Goal: Task Accomplishment & Management: Manage account settings

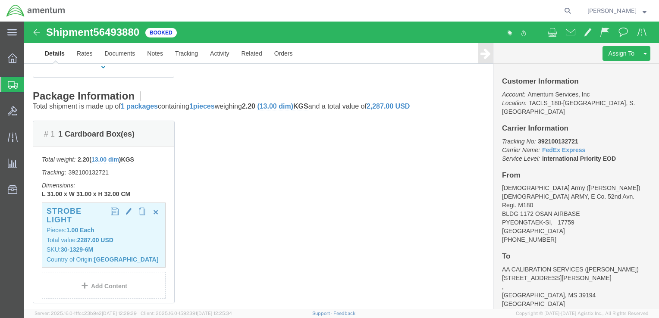
scroll to position [216, 0]
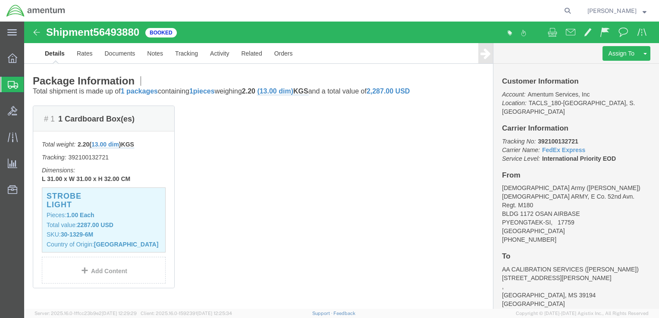
click at [31, 82] on span "Shipments" at bounding box center [27, 84] width 7 height 17
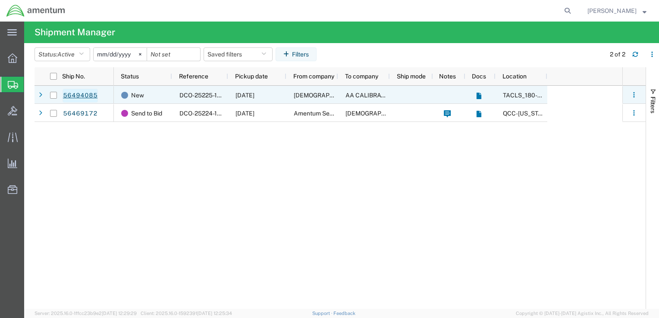
click at [92, 95] on link "56494085" at bounding box center [80, 96] width 35 height 14
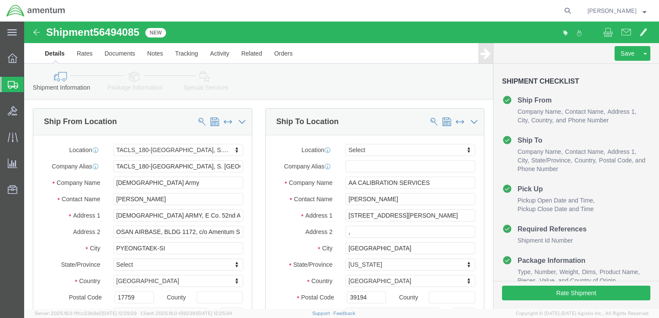
select select "42679"
select select
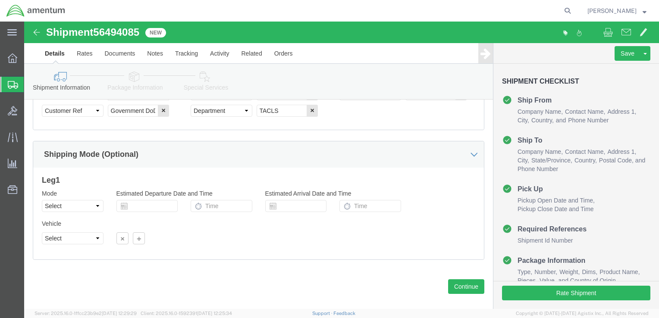
scroll to position [493, 0]
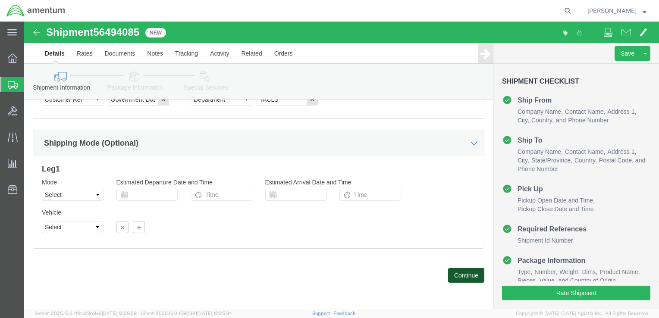
click button "Continue"
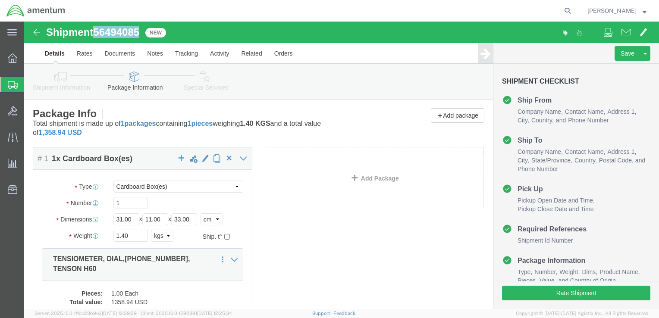
copy span "56494085"
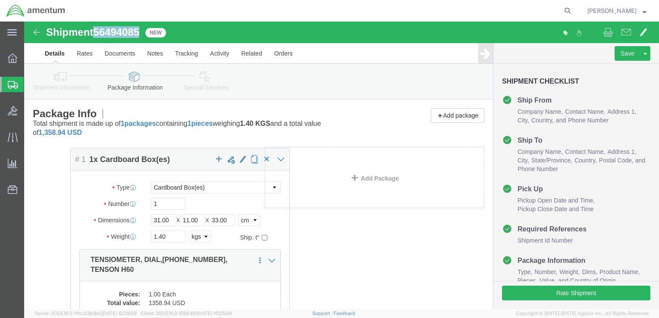
drag, startPoint x: 77, startPoint y: 240, endPoint x: 121, endPoint y: 241, distance: 43.6
click div "Package Content # 1 1 x Cardboard Box(es) Package Type Select BCK Boxes Bale(s)…"
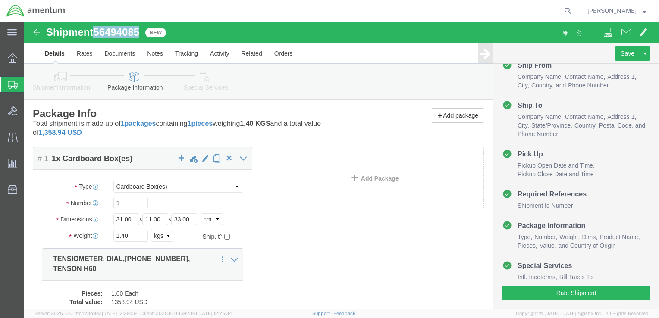
click link "Details"
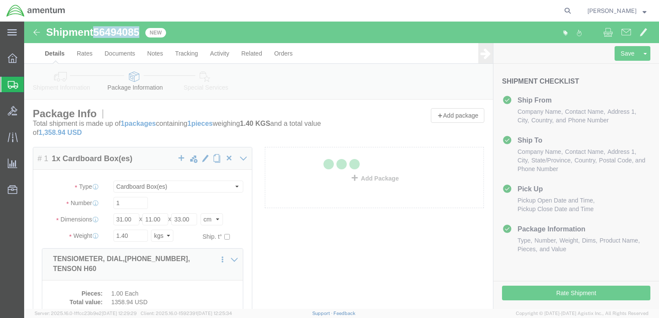
select select "42679"
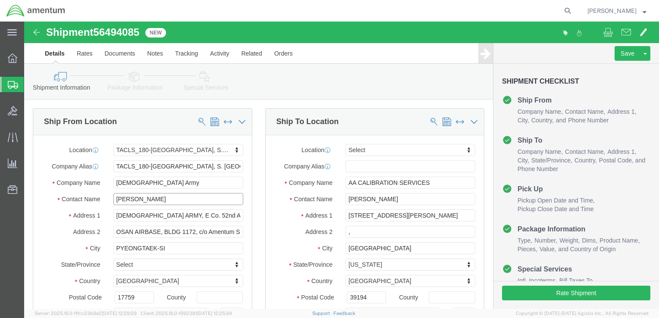
drag, startPoint x: 132, startPoint y: 178, endPoint x: 88, endPoint y: 178, distance: 44.0
click input "[PERSON_NAME]"
type input "TERRY COOPER"
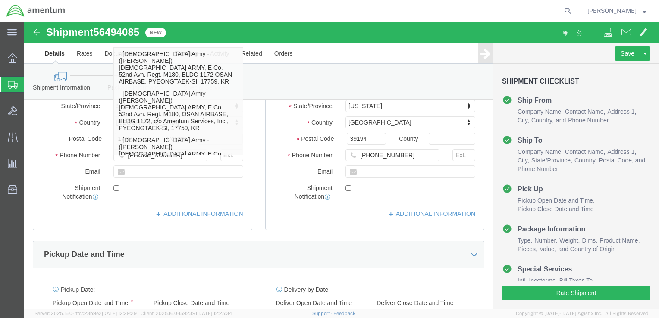
scroll to position [173, 0]
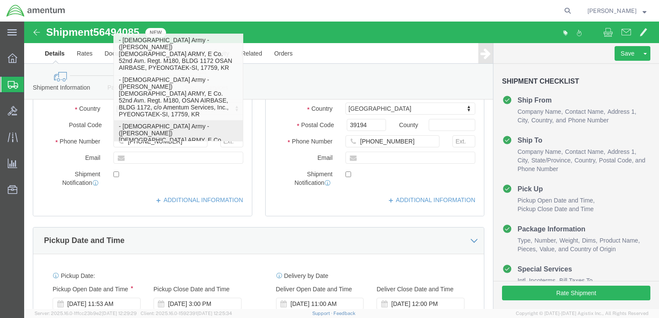
click p "- U.S. Army - (TERRY COOPER) U.S ARMY, E Co. 52nd Avn. Regt. M180, OSAN AIRBASE…"
select select
type input "TERRY COOPER"
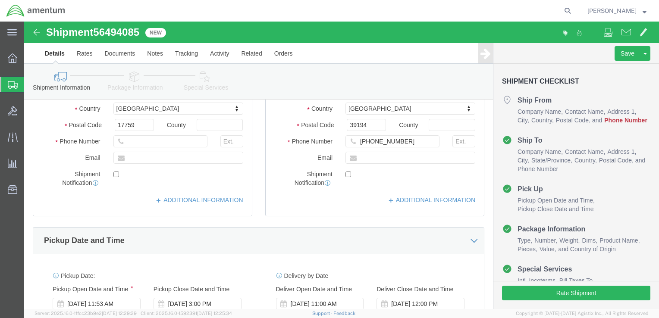
type input "TERRY COOPER"
click input "text"
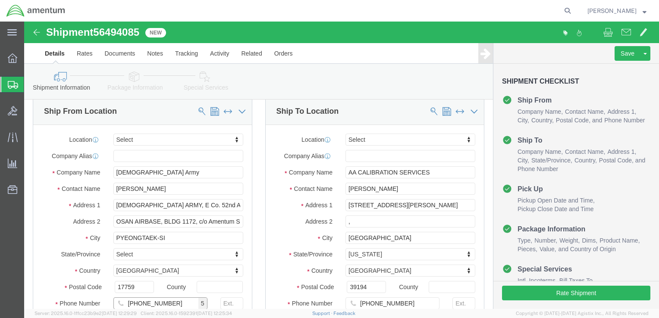
scroll to position [0, 0]
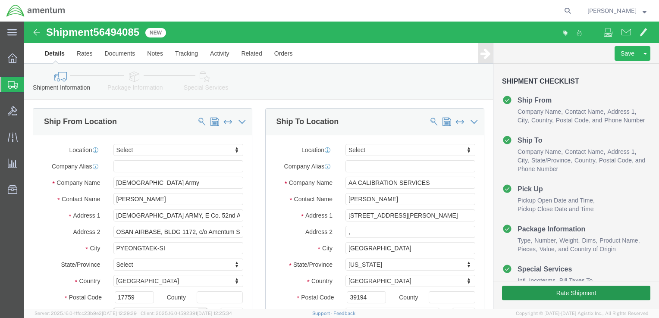
type input "[PHONE_NUMBER]"
click button "Rate Shipment"
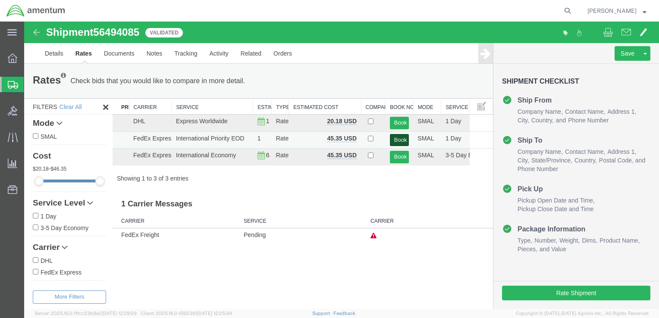
click at [407, 144] on button "Book" at bounding box center [399, 140] width 19 height 13
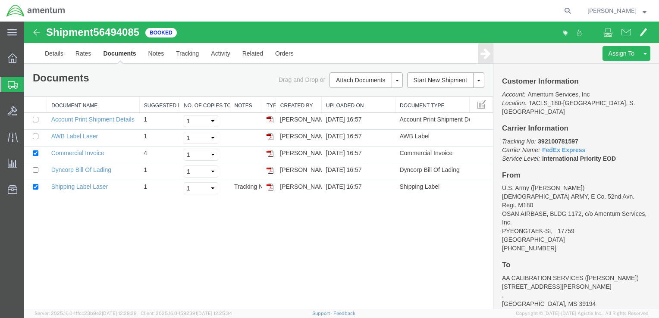
click at [64, 206] on div "Shipment 56494085 5 of 5 Booked Details Rates Documents Notes Tracking Activity…" at bounding box center [341, 166] width 635 height 288
drag, startPoint x: 49, startPoint y: 186, endPoint x: 108, endPoint y: 186, distance: 59.1
click at [108, 186] on td "Shipping Label Laser" at bounding box center [93, 188] width 93 height 17
copy link "Shipping Label Laser"
click at [269, 188] on img at bounding box center [270, 187] width 7 height 7
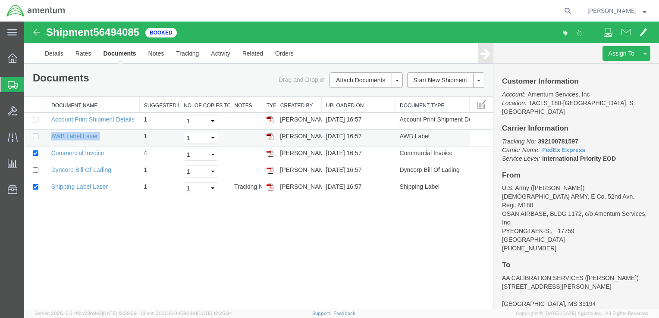
drag, startPoint x: 49, startPoint y: 136, endPoint x: 101, endPoint y: 136, distance: 51.4
click at [101, 136] on td "AWB Label Laser" at bounding box center [93, 138] width 93 height 17
copy td "AWB Label Laser"
click at [267, 138] on img at bounding box center [270, 136] width 7 height 7
drag, startPoint x: 269, startPoint y: 138, endPoint x: 422, endPoint y: 134, distance: 153.2
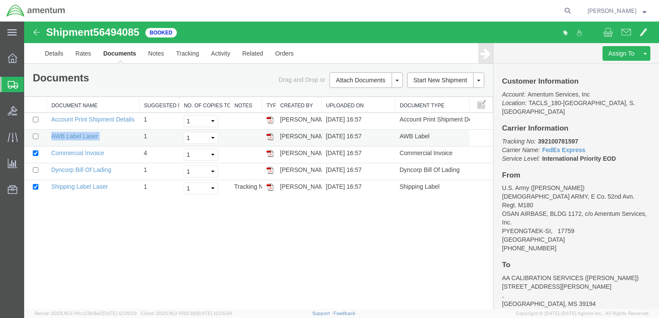
click at [269, 139] on img at bounding box center [270, 136] width 7 height 7
drag, startPoint x: 539, startPoint y: 133, endPoint x: 577, endPoint y: 130, distance: 39.0
click at [577, 138] on b "392100781597" at bounding box center [558, 141] width 40 height 7
copy b "392100781597"
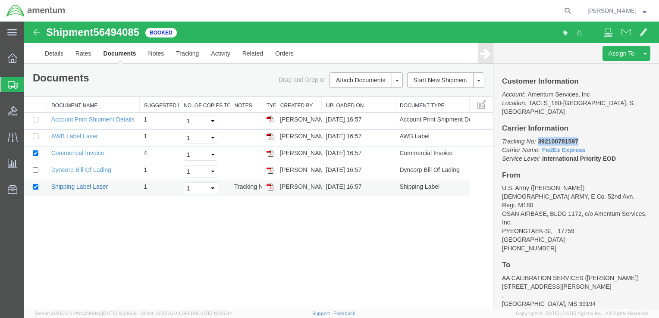
click at [68, 187] on link "Shipping Label Laser" at bounding box center [79, 186] width 57 height 7
click at [269, 172] on img at bounding box center [270, 170] width 7 height 7
click at [14, 63] on icon at bounding box center [12, 58] width 9 height 9
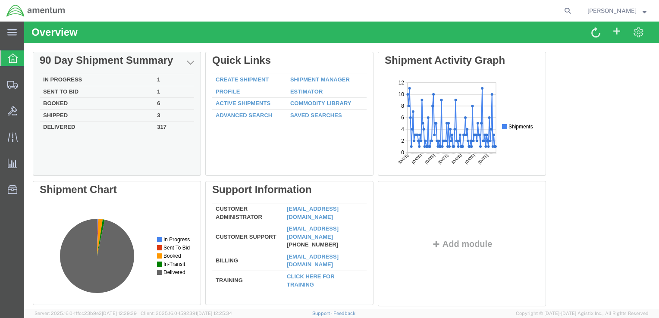
click at [50, 81] on td "In Progress" at bounding box center [97, 80] width 114 height 12
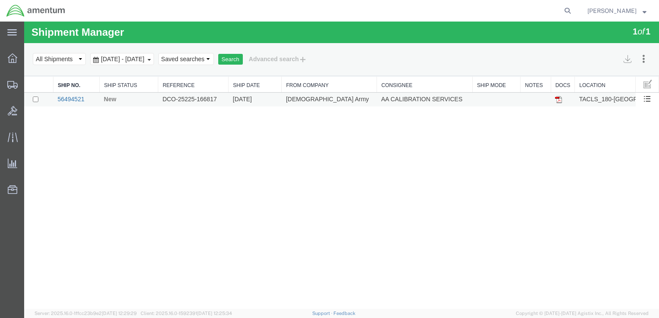
click at [70, 100] on link "56494521" at bounding box center [70, 99] width 27 height 7
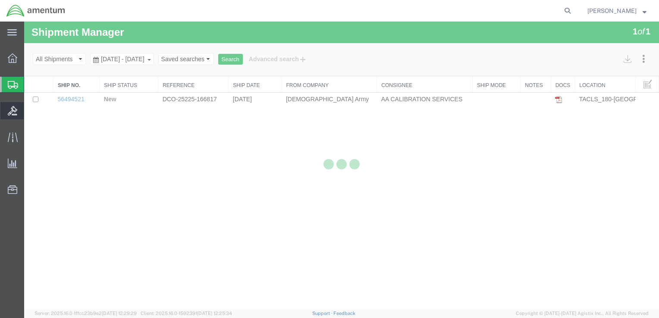
select select "42679"
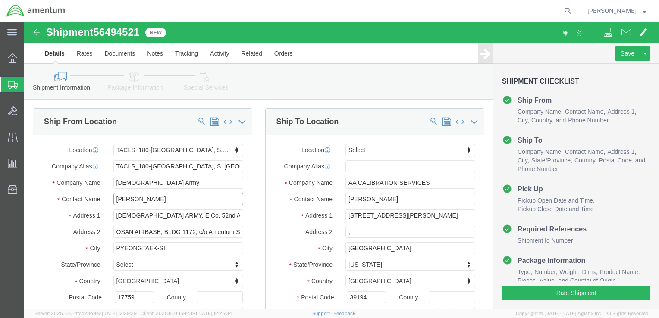
drag, startPoint x: 131, startPoint y: 176, endPoint x: 50, endPoint y: 176, distance: 80.3
click div "Contact Name [PERSON_NAME]"
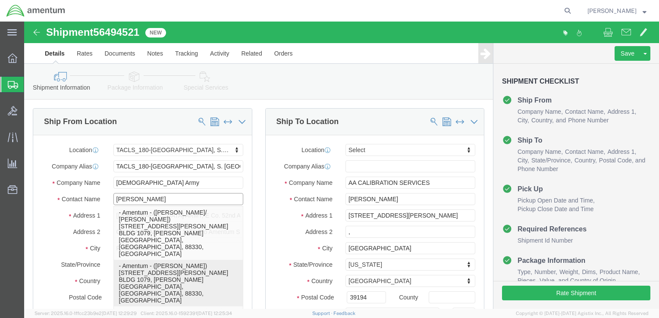
type input "[PERSON_NAME]"
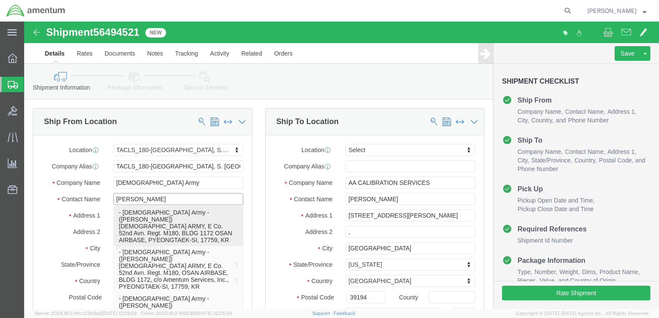
click p "- U.S. Army - (Terry Cooper) U.S ARMY, E Co. 52nd Avn. Regt. M180, BLDG 1172 OS…"
select select
type input "[PERSON_NAME]"
type input "BLDG 1172 OSAN AIRBASE"
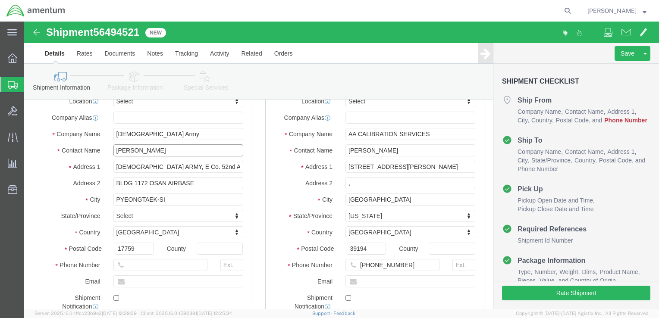
scroll to position [86, 0]
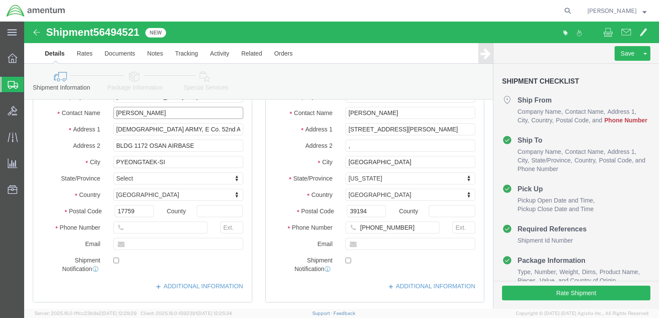
type input "[PERSON_NAME]"
click input "text"
type input "[PHONE_NUMBER]"
click div "Shipment Notification"
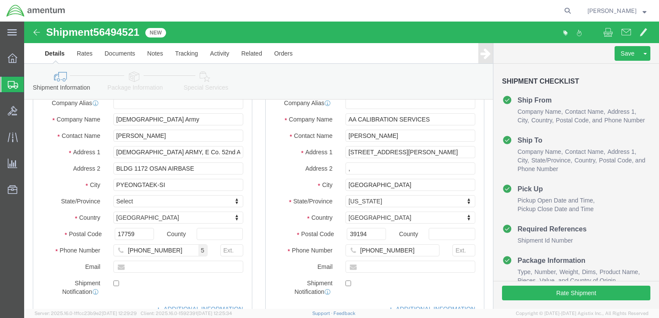
scroll to position [173, 0]
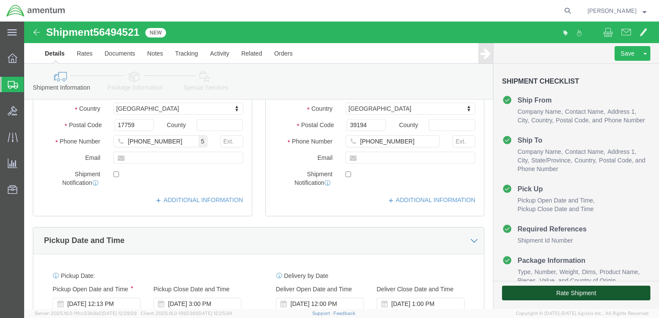
click button "Rate Shipment"
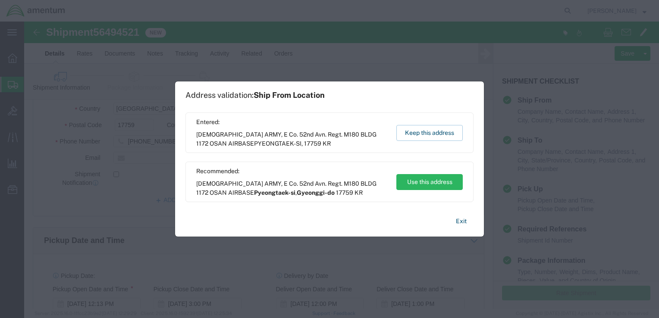
click at [290, 187] on span "U.S ARMY, E Co. 52nd Avn. Regt. M180 BLDG 1172 OSAN AIRBASE Pyeongtaek-si , Gye…" at bounding box center [292, 189] width 192 height 18
click at [415, 179] on button "Use this address" at bounding box center [430, 182] width 66 height 16
type input "Pyeongtaek-si"
select select "13"
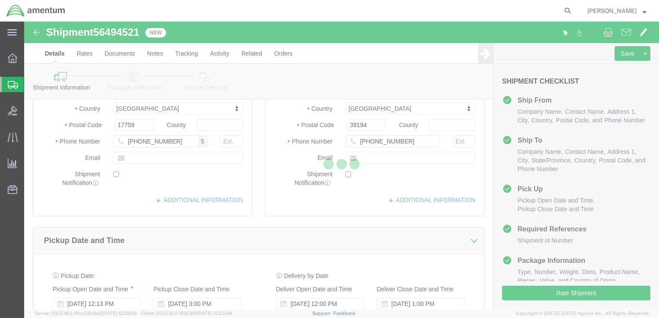
scroll to position [0, 0]
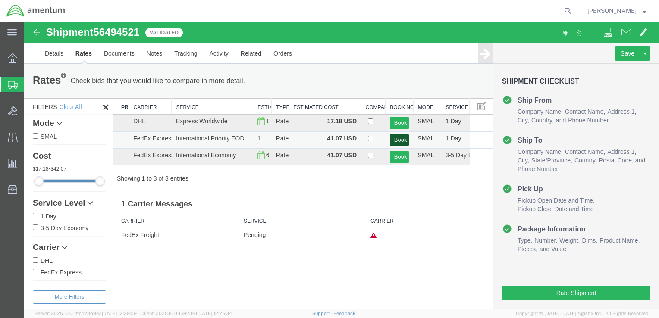
click at [400, 142] on button "Book" at bounding box center [399, 140] width 19 height 13
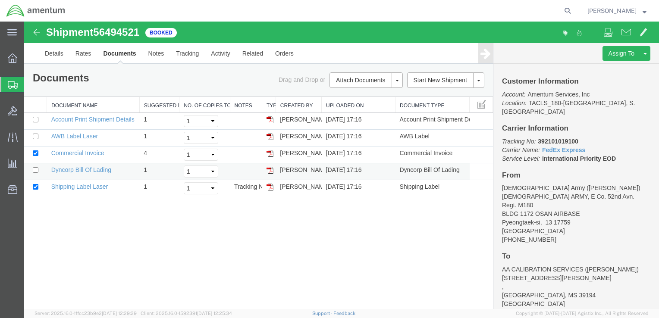
click at [97, 173] on td "Dyncorp Bill Of Lading" at bounding box center [93, 172] width 93 height 17
drag, startPoint x: 97, startPoint y: 173, endPoint x: 72, endPoint y: 170, distance: 25.3
click at [69, 170] on link "Dyncorp Bill Of Lading" at bounding box center [81, 170] width 60 height 7
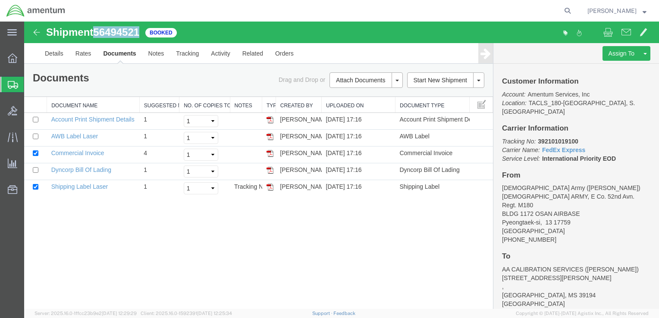
drag, startPoint x: 141, startPoint y: 31, endPoint x: 98, endPoint y: 32, distance: 42.7
click at [98, 32] on span "56494521" at bounding box center [116, 32] width 46 height 12
copy span "56494521"
drag, startPoint x: 539, startPoint y: 132, endPoint x: 577, endPoint y: 130, distance: 38.4
click at [577, 138] on b "392101019100" at bounding box center [558, 141] width 40 height 7
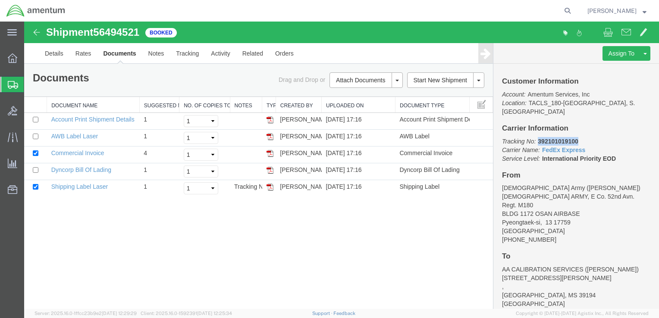
copy b "392101019100"
click at [259, 247] on div "Shipment 56494521 5 of 5 Booked Details Rates Documents Notes Tracking Activity…" at bounding box center [341, 166] width 635 height 288
drag, startPoint x: 143, startPoint y: 31, endPoint x: 99, endPoint y: 30, distance: 44.0
click at [99, 30] on div "Shipment 56494521 5 of 5 Booked" at bounding box center [183, 35] width 317 height 16
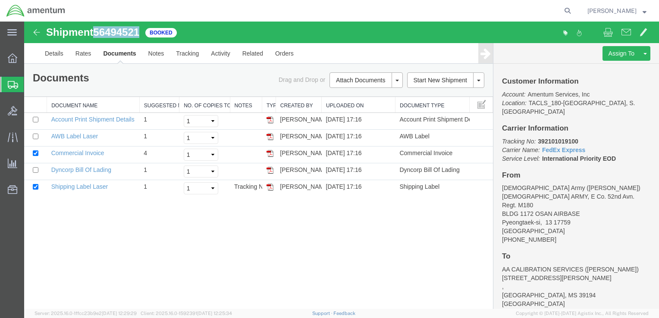
copy span "56494521"
drag, startPoint x: 112, startPoint y: 187, endPoint x: 53, endPoint y: 187, distance: 59.5
click at [53, 187] on td "Shipping Label Laser" at bounding box center [93, 188] width 93 height 17
copy td "Shipping Label Laser"
click at [268, 186] on img at bounding box center [270, 187] width 7 height 7
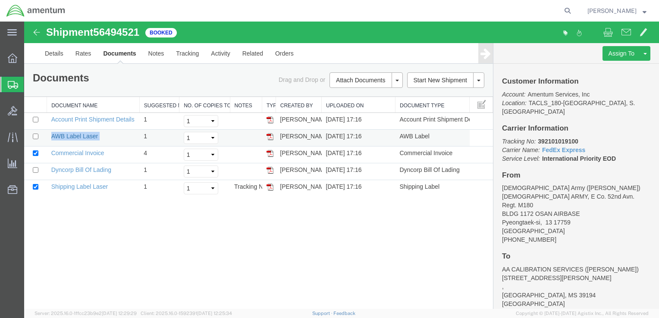
drag, startPoint x: 101, startPoint y: 135, endPoint x: 52, endPoint y: 137, distance: 49.2
click at [52, 137] on td "AWB Label Laser" at bounding box center [93, 138] width 93 height 17
copy td "AWB Label Laser"
drag, startPoint x: 36, startPoint y: 131, endPoint x: 268, endPoint y: 134, distance: 232.6
click at [268, 134] on img at bounding box center [270, 136] width 7 height 7
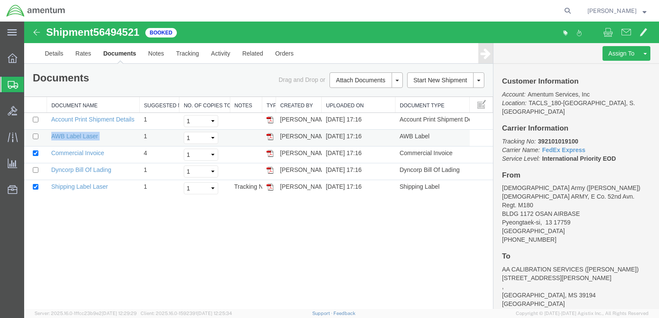
click at [268, 134] on img at bounding box center [270, 136] width 7 height 7
click at [138, 239] on div "Shipment 56494521 5 of 5 Booked Details Rates Documents Notes Tracking Activity…" at bounding box center [341, 166] width 635 height 288
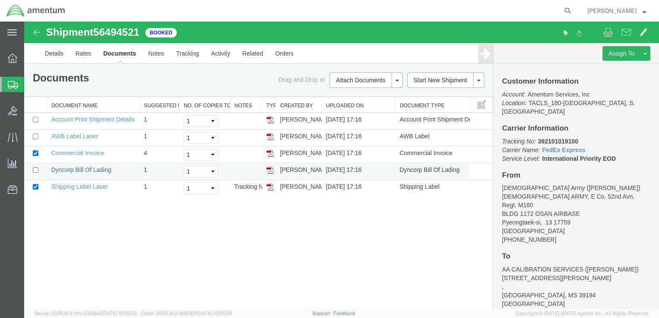
click at [65, 170] on link "Dyncorp Bill Of Lading" at bounding box center [81, 170] width 60 height 7
click at [13, 63] on div at bounding box center [12, 58] width 24 height 17
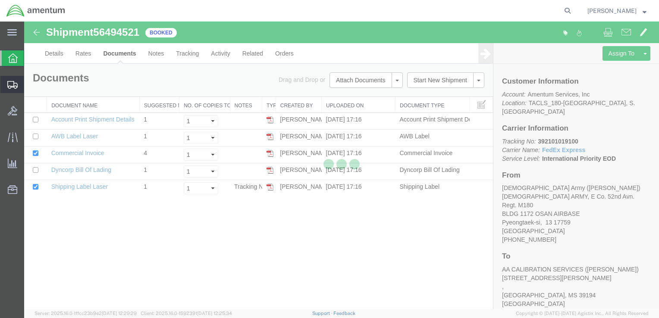
click at [12, 87] on icon at bounding box center [12, 85] width 10 height 8
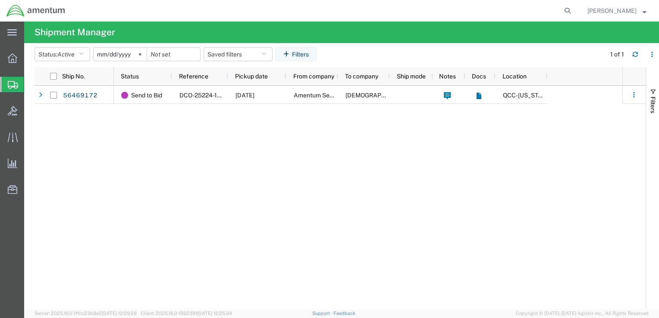
click at [206, 168] on div "Send to Bid DCO-25224-166692 08/19/2025 Amentum Services, Inc. U.S. Army QCC-Te…" at bounding box center [368, 198] width 509 height 224
click at [5, 83] on div at bounding box center [12, 85] width 24 height 16
click at [31, 87] on span "Shipments" at bounding box center [27, 84] width 7 height 17
click at [14, 85] on icon at bounding box center [13, 85] width 10 height 8
click at [10, 62] on icon at bounding box center [12, 58] width 9 height 9
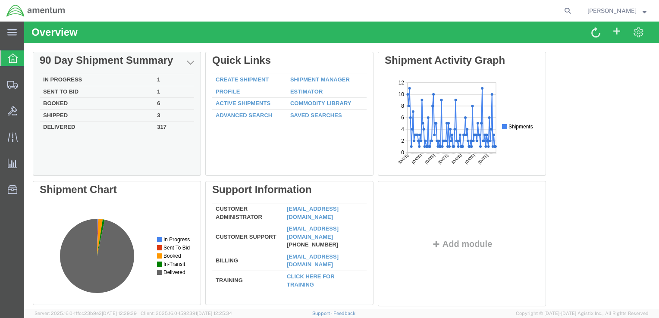
click at [59, 82] on td "In Progress" at bounding box center [97, 80] width 114 height 12
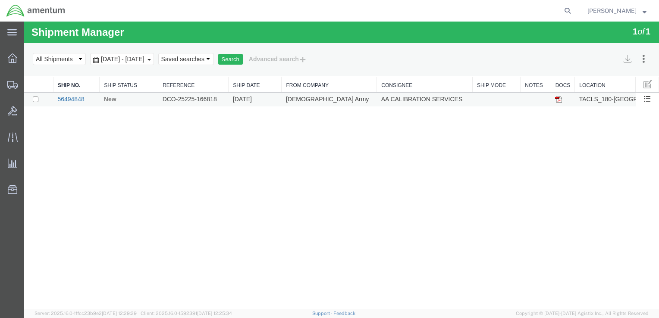
click at [74, 99] on link "56494848" at bounding box center [70, 99] width 27 height 7
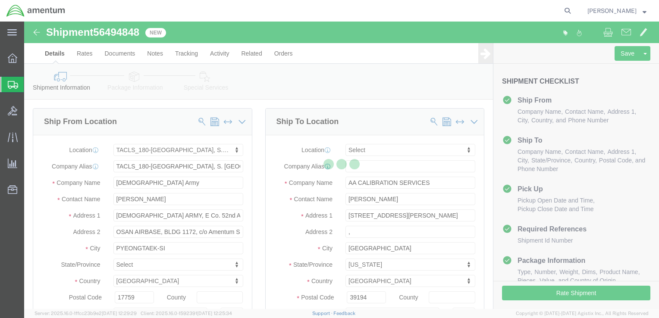
select select "42679"
select select
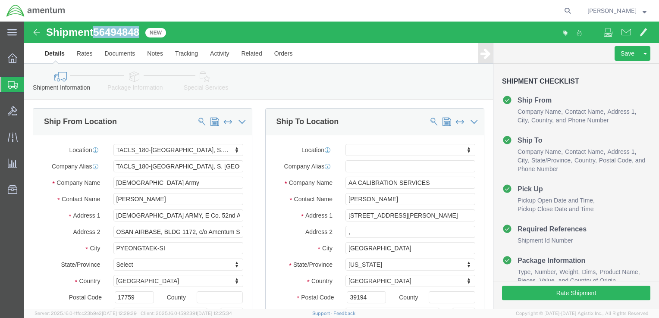
drag, startPoint x: 142, startPoint y: 34, endPoint x: 74, endPoint y: 16, distance: 70.2
click span "56494848"
click input "[PERSON_NAME]"
drag, startPoint x: 132, startPoint y: 178, endPoint x: 77, endPoint y: 180, distance: 55.7
click div "Contact Name [PERSON_NAME]"
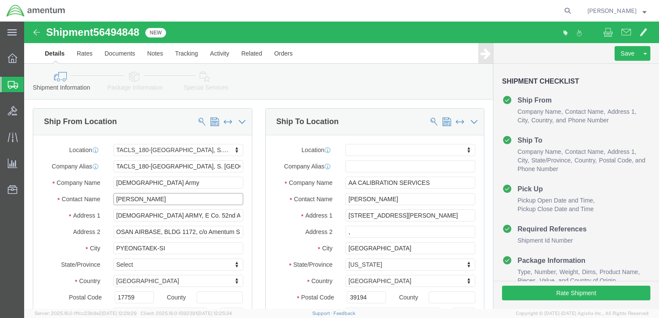
type input "TERRY CO"
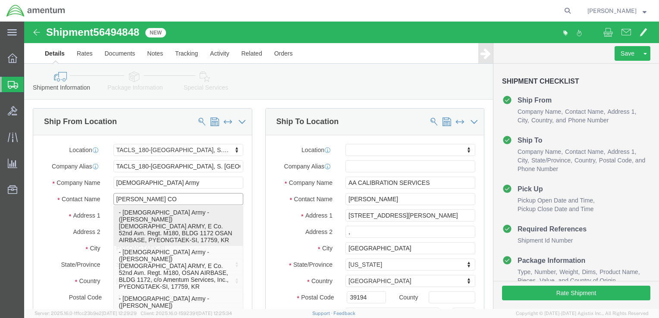
click p "- U.S. Army - (Terry Cooper) U.S ARMY, E Co. 52nd Avn. Regt. M180, BLDG 1172 OS…"
select select
type input "[PERSON_NAME]"
type input "BLDG 1172 OSAN AIRBASE"
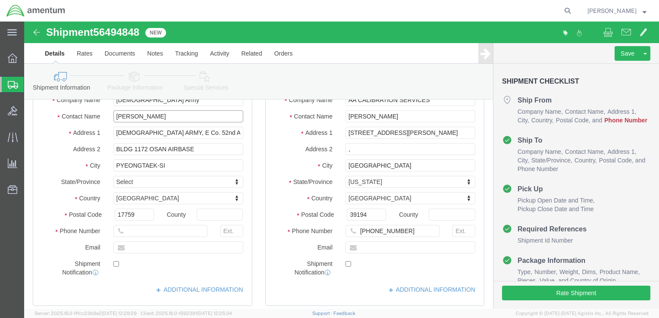
scroll to position [129, 0]
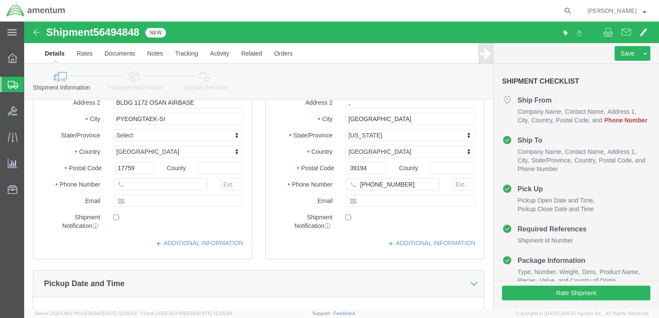
type input "[PERSON_NAME]"
click input "text"
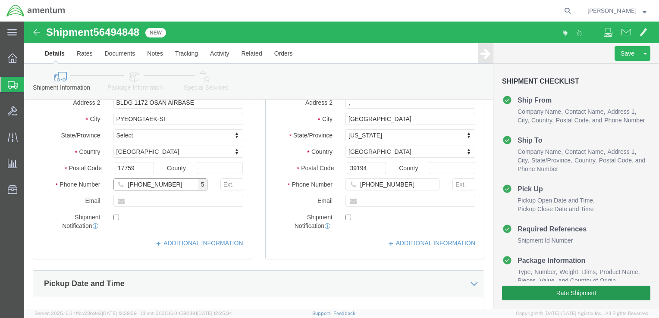
type input "[PHONE_NUMBER]"
click button "Rate Shipment"
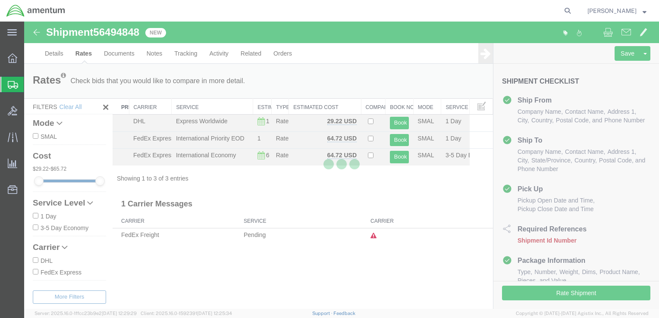
scroll to position [0, 0]
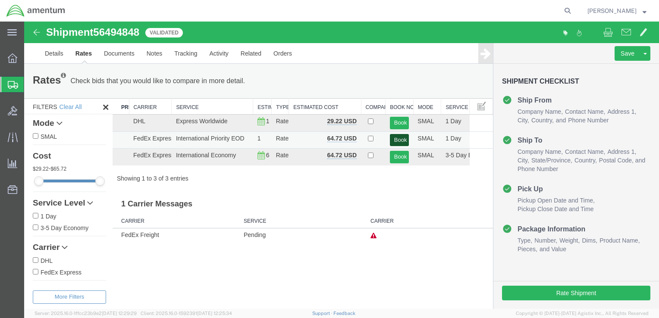
click at [395, 142] on button "Book" at bounding box center [399, 140] width 19 height 13
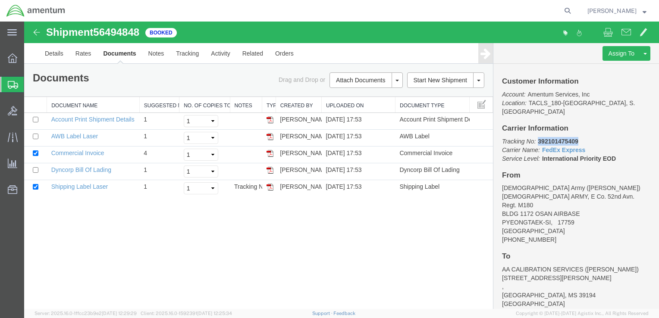
drag, startPoint x: 539, startPoint y: 135, endPoint x: 580, endPoint y: 134, distance: 41.4
click at [580, 137] on p "Tracking No: 392101475409 Carrier Name: FedEx Express FedEx Express Service Lev…" at bounding box center [576, 150] width 148 height 26
click at [167, 209] on div "Shipment 56494848 5 of 5 Booked Details Rates Documents Notes Tracking Activity…" at bounding box center [341, 166] width 635 height 288
drag, startPoint x: 109, startPoint y: 185, endPoint x: 47, endPoint y: 184, distance: 61.7
click at [47, 184] on td "Shipping Label Laser" at bounding box center [93, 188] width 93 height 17
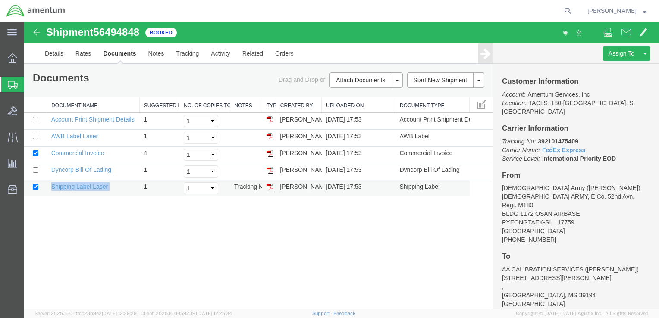
click at [271, 189] on img at bounding box center [270, 187] width 7 height 7
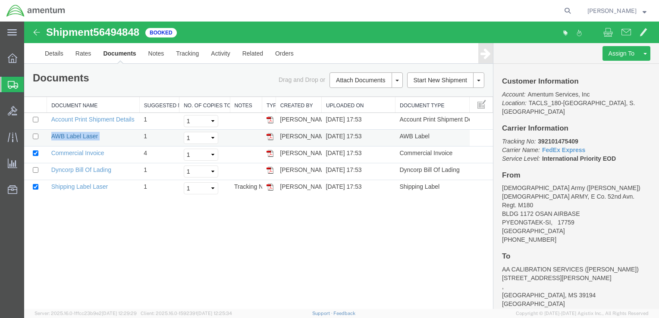
drag, startPoint x: 106, startPoint y: 135, endPoint x: 52, endPoint y: 136, distance: 53.9
click at [52, 136] on td "AWB Label Laser" at bounding box center [93, 138] width 93 height 17
click at [269, 138] on img at bounding box center [270, 136] width 7 height 7
drag, startPoint x: 79, startPoint y: 169, endPoint x: 83, endPoint y: 123, distance: 45.5
click at [79, 169] on link "Dyncorp Bill Of Lading" at bounding box center [81, 170] width 60 height 7
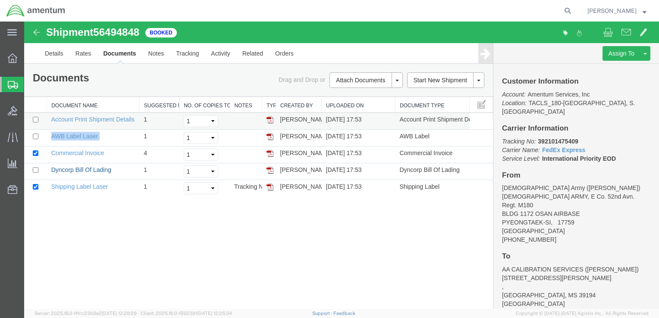
click at [79, 169] on link "Dyncorp Bill Of Lading" at bounding box center [81, 170] width 60 height 7
click at [12, 87] on icon at bounding box center [13, 85] width 10 height 8
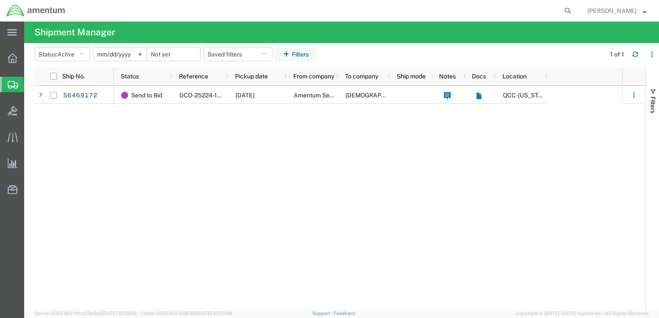
click at [0, 0] on span "Shipment Manager" at bounding box center [0, 0] width 0 height 0
click at [13, 58] on icon at bounding box center [12, 58] width 9 height 9
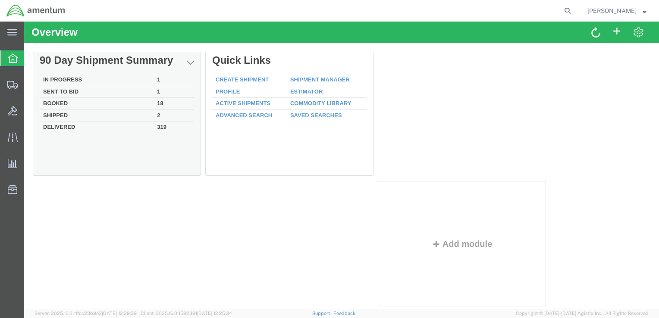
click at [57, 79] on td "In Progress" at bounding box center [97, 80] width 114 height 12
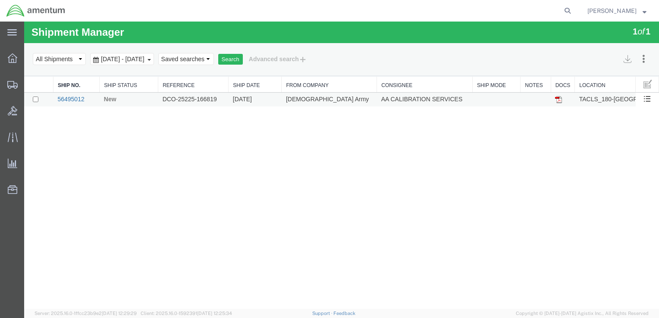
click at [78, 102] on link "56495012" at bounding box center [70, 99] width 27 height 7
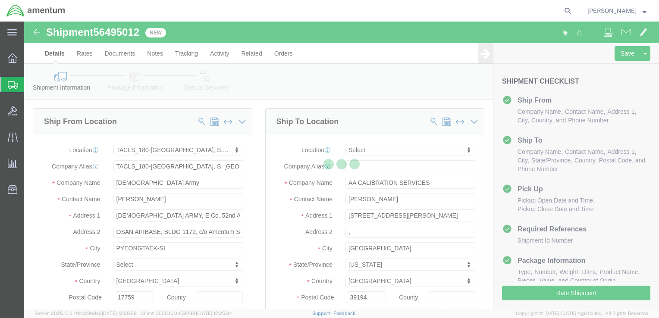
select select "42679"
select select
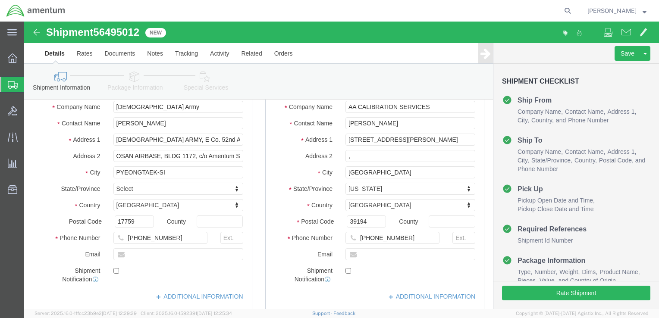
scroll to position [86, 0]
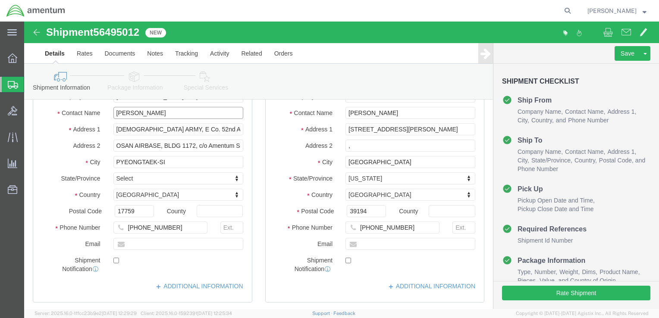
drag, startPoint x: 133, startPoint y: 94, endPoint x: 80, endPoint y: 93, distance: 52.6
click div "Contact Name [PERSON_NAME]"
type input "[PERSON_NAME]"
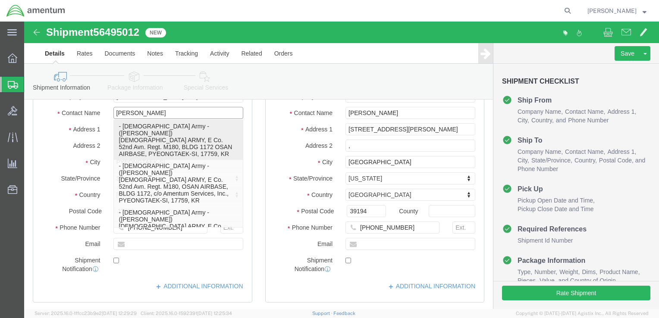
drag, startPoint x: 133, startPoint y: 105, endPoint x: 138, endPoint y: 101, distance: 6.7
click div "- U.S. Army - (Terry Cooper) U.S ARMY, E Co. 52nd Avn. Regt. M180, BLDG 1172 OS…"
select select
type input "[PERSON_NAME]"
type input "BLDG 1172 OSAN AIRBASE"
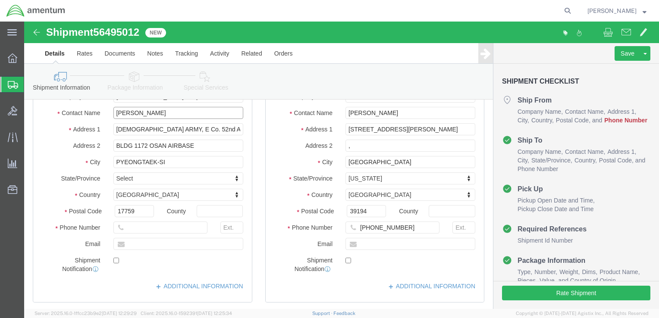
type input "[PERSON_NAME]"
click input "text"
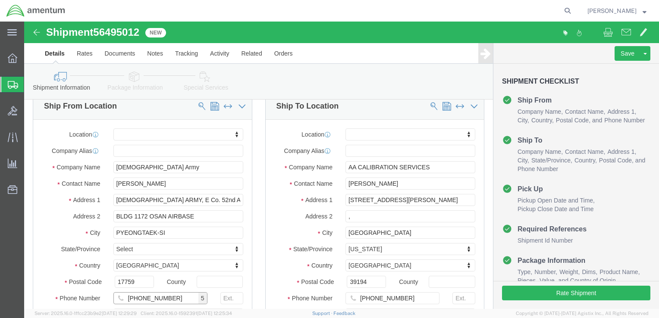
scroll to position [43, 0]
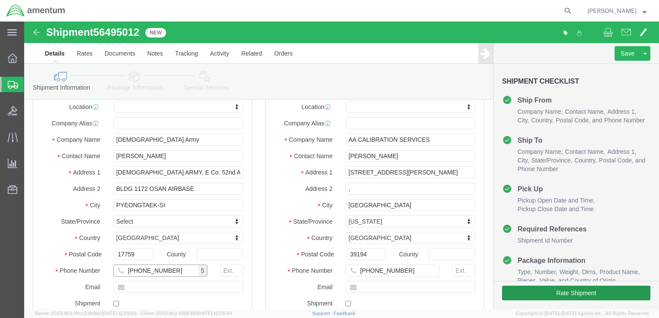
type input "[PHONE_NUMBER]"
click button "Rate Shipment"
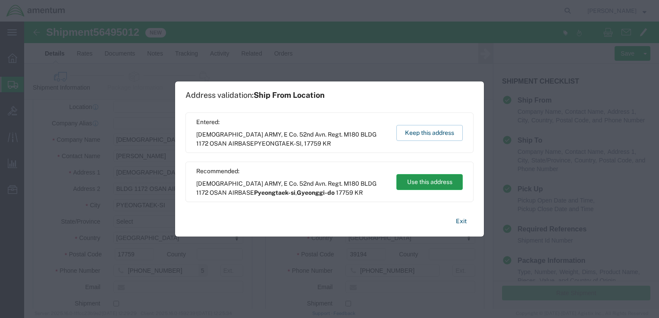
click at [412, 180] on button "Use this address" at bounding box center [430, 182] width 66 height 16
type input "Pyeongtaek-si"
select select "13"
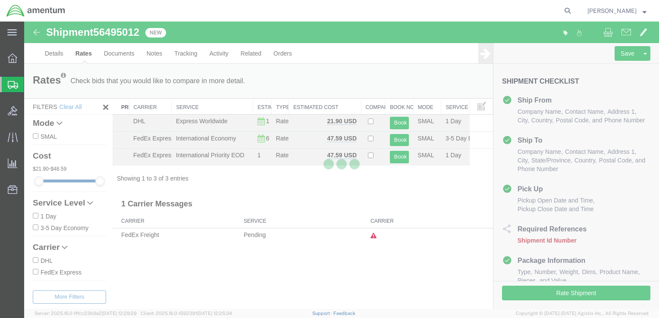
scroll to position [0, 0]
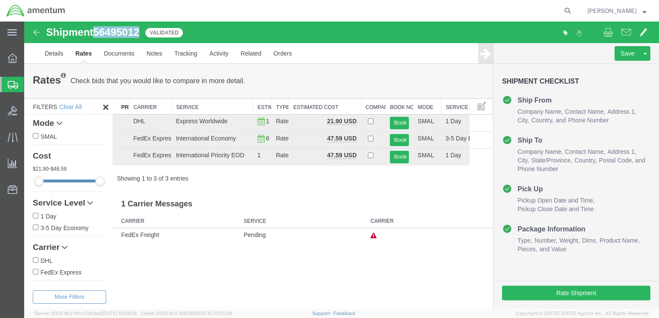
drag, startPoint x: 142, startPoint y: 34, endPoint x: 98, endPoint y: 32, distance: 44.0
click at [98, 32] on span "56495012" at bounding box center [116, 32] width 46 height 12
click at [396, 158] on button "Book" at bounding box center [399, 157] width 19 height 13
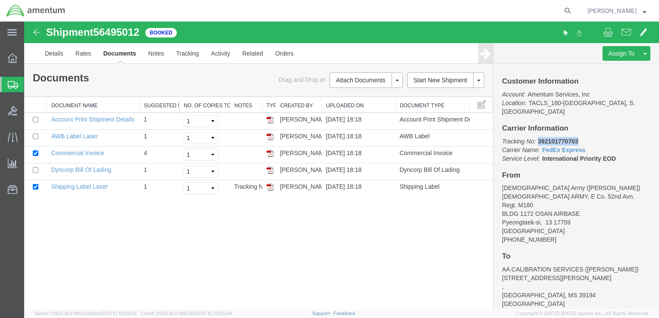
drag, startPoint x: 539, startPoint y: 132, endPoint x: 578, endPoint y: 131, distance: 39.7
click at [578, 138] on b "392101770703" at bounding box center [558, 141] width 40 height 7
drag, startPoint x: 188, startPoint y: 220, endPoint x: 183, endPoint y: 222, distance: 5.5
click at [188, 220] on div "Shipment 56495012 5 of 5 Booked Details Rates Documents Notes Tracking Activity…" at bounding box center [341, 166] width 635 height 288
click at [60, 213] on div "Shipment 56495012 5 of 5 Booked Details Rates Documents Notes Tracking Activity…" at bounding box center [341, 166] width 635 height 288
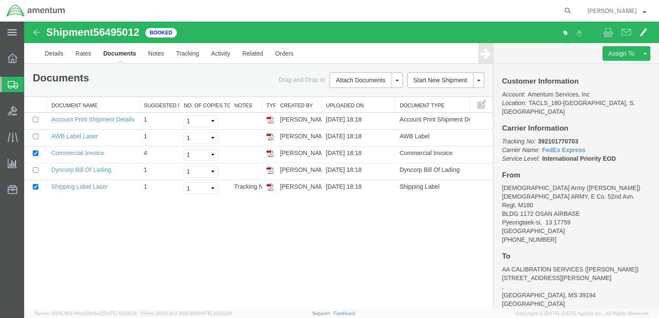
click at [52, 213] on div "Shipment 56495012 5 of 5 Booked Details Rates Documents Notes Tracking Activity…" at bounding box center [341, 166] width 635 height 288
click at [51, 184] on link "Shipping Label Laser" at bounding box center [79, 186] width 57 height 7
drag, startPoint x: 114, startPoint y: 187, endPoint x: 52, endPoint y: 188, distance: 62.1
click at [52, 188] on td "Shipping Label Laser" at bounding box center [93, 188] width 93 height 17
click at [269, 188] on img at bounding box center [270, 187] width 7 height 7
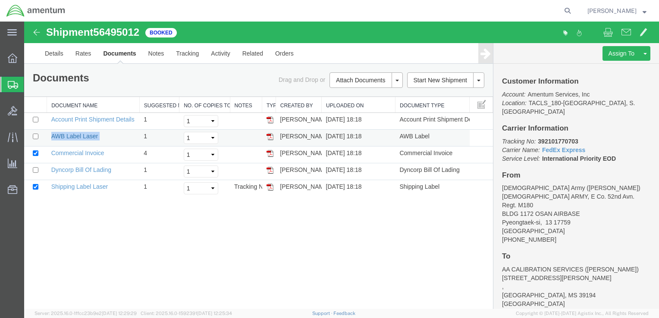
drag, startPoint x: 99, startPoint y: 137, endPoint x: 52, endPoint y: 137, distance: 47.0
click at [52, 137] on td "AWB Label Laser" at bounding box center [93, 138] width 93 height 17
click at [271, 137] on img at bounding box center [270, 136] width 7 height 7
click at [107, 171] on link "Dyncorp Bill Of Lading" at bounding box center [81, 170] width 60 height 7
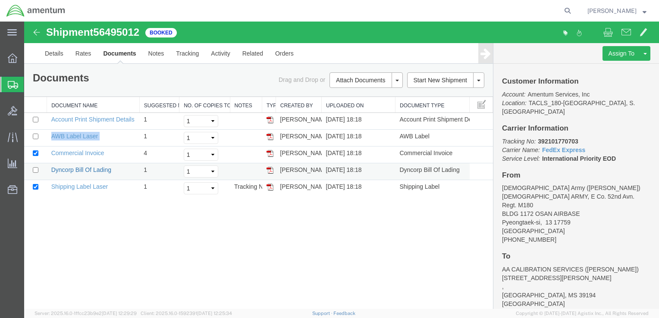
click at [107, 171] on link "Dyncorp Bill Of Lading" at bounding box center [81, 170] width 60 height 7
click at [14, 85] on icon at bounding box center [13, 85] width 10 height 8
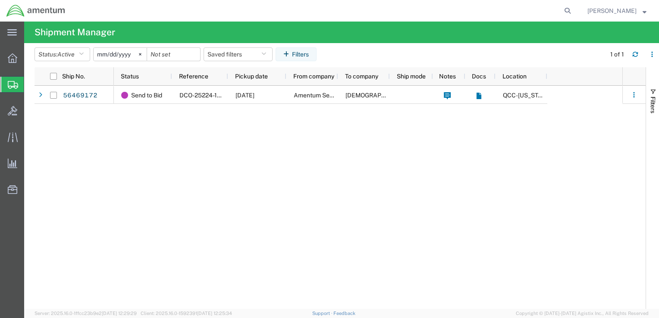
click at [9, 84] on icon at bounding box center [13, 85] width 10 height 8
click at [0, 0] on span "Shipment Manager" at bounding box center [0, 0] width 0 height 0
click at [160, 159] on div "Send to Bid DCO-25224-166692 08/19/2025 Amentum Services, Inc. U.S. Army QCC-Te…" at bounding box center [368, 198] width 509 height 224
click at [12, 56] on icon at bounding box center [12, 58] width 9 height 9
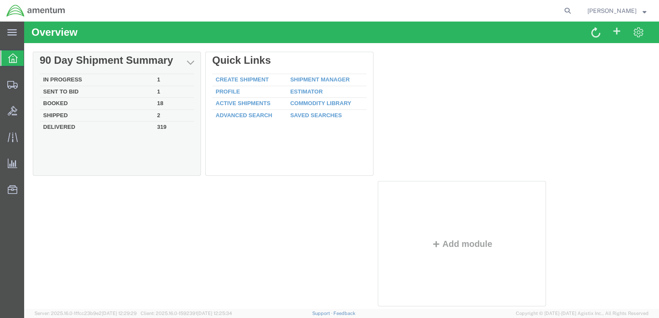
click at [78, 77] on td "In Progress" at bounding box center [97, 80] width 114 height 12
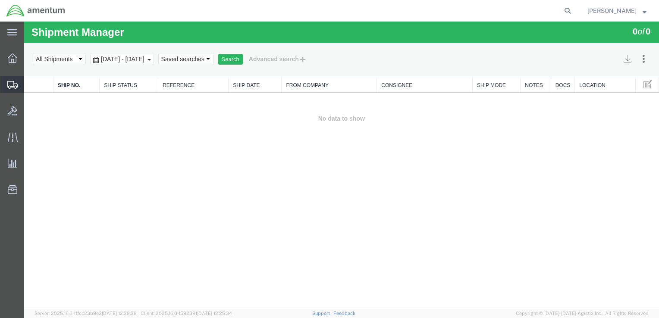
click at [30, 85] on span "Shipments" at bounding box center [27, 84] width 6 height 17
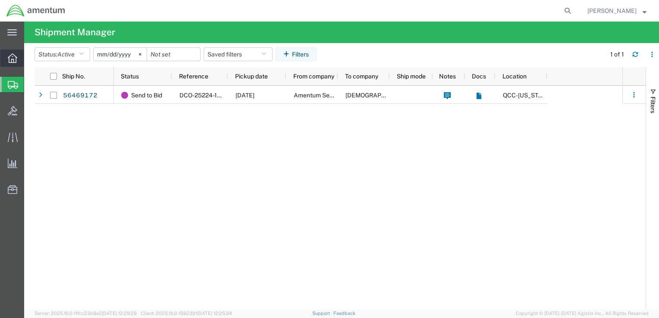
click at [11, 58] on icon at bounding box center [12, 58] width 9 height 9
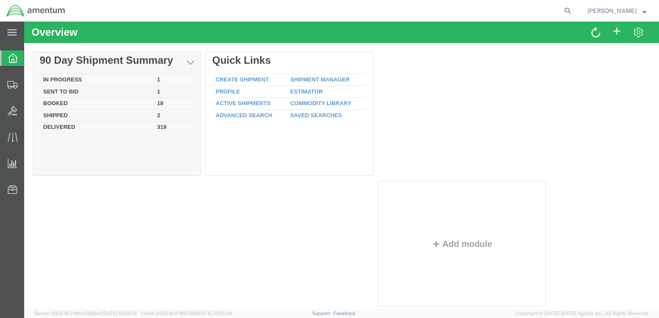
click at [64, 80] on td "In Progress" at bounding box center [97, 80] width 114 height 12
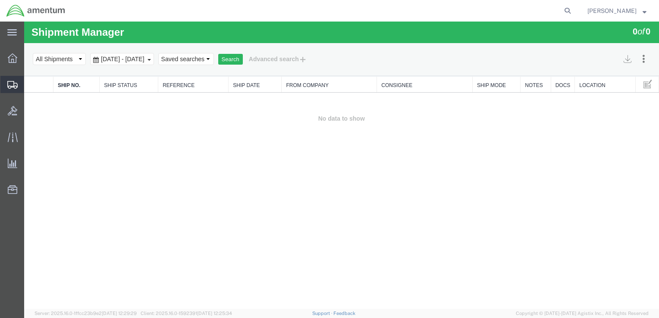
click at [30, 82] on span "Shipments" at bounding box center [27, 84] width 6 height 17
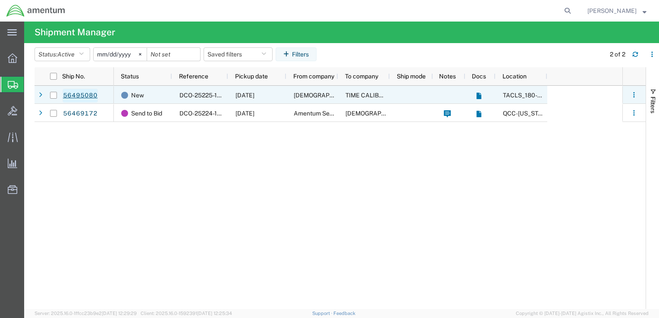
click at [85, 98] on link "56495080" at bounding box center [80, 96] width 35 height 14
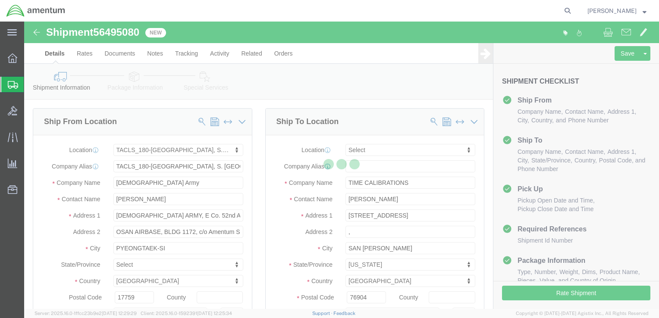
select select "42679"
select select
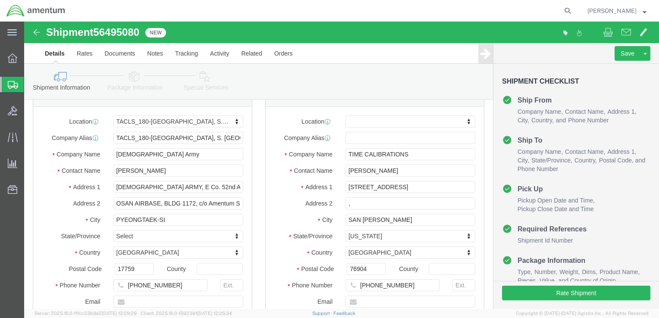
scroll to position [43, 0]
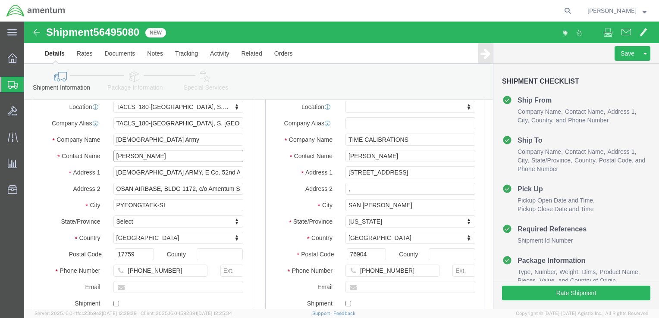
drag, startPoint x: 135, startPoint y: 136, endPoint x: 79, endPoint y: 136, distance: 56.1
click div "Contact Name [PERSON_NAME]"
type input "[PERSON_NAME]"
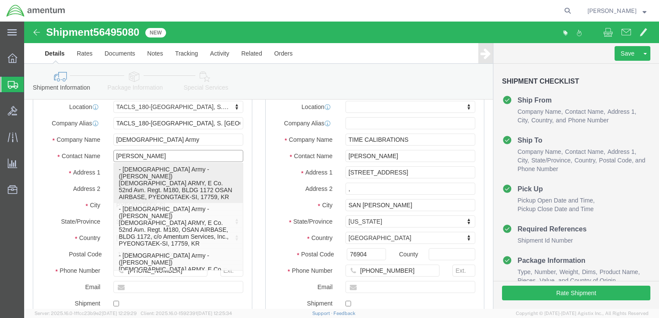
click p "- U.S. Army - (Terry Cooper) U.S ARMY, E Co. 52nd Avn. Regt. M180, BLDG 1172 OS…"
select select
type input "BLDG 1172 OSAN AIRBASE"
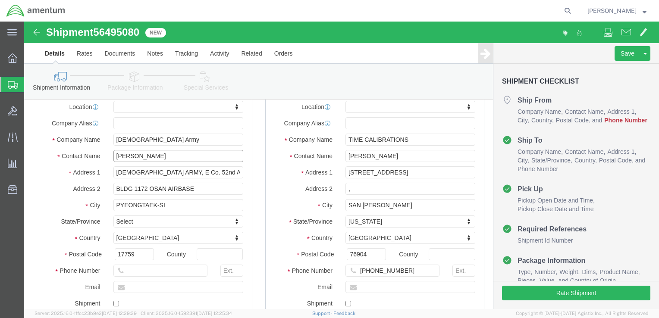
type input "[PERSON_NAME]"
click input "text"
type input "[PHONE_NUMBER]"
click div "Location My Profile Location 1002-4122-6 1006-5256-0 1026-8910-0 1281-0560-3 13…"
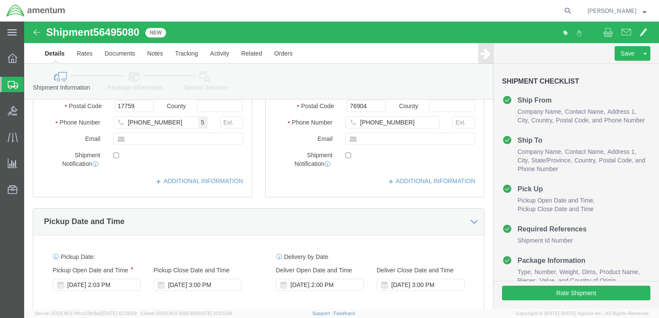
scroll to position [191, 0]
click button "Rate Shipment"
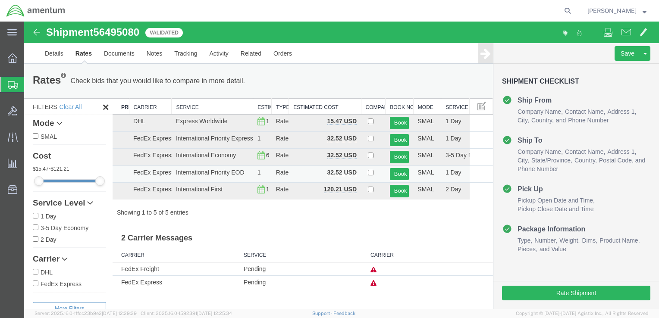
click at [415, 173] on td "SMAL" at bounding box center [427, 174] width 28 height 17
click at [404, 173] on button "Book" at bounding box center [399, 174] width 19 height 13
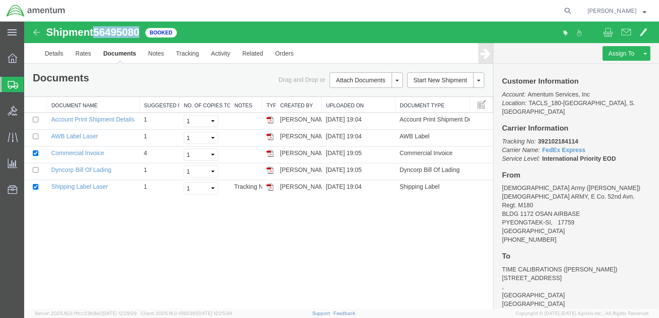
drag, startPoint x: 143, startPoint y: 34, endPoint x: 98, endPoint y: 33, distance: 44.9
click at [98, 33] on div "Shipment 56495080 5 of 5 Booked" at bounding box center [183, 35] width 317 height 16
drag, startPoint x: 540, startPoint y: 134, endPoint x: 564, endPoint y: 134, distance: 23.3
click at [564, 138] on b "392102184114" at bounding box center [558, 141] width 40 height 7
drag, startPoint x: 564, startPoint y: 134, endPoint x: 539, endPoint y: 133, distance: 24.2
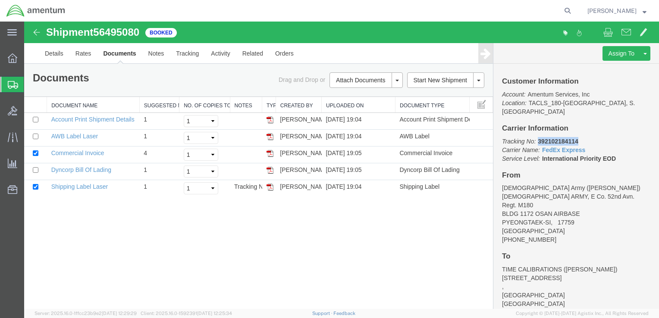
click at [539, 137] on p "Tracking No: 392102184114 Carrier Name: FedEx Express FedEx Express Service Lev…" at bounding box center [576, 150] width 148 height 26
drag, startPoint x: 110, startPoint y: 186, endPoint x: 52, endPoint y: 186, distance: 57.8
click at [52, 186] on td "Shipping Label Laser" at bounding box center [93, 188] width 93 height 17
click at [277, 186] on td "[PERSON_NAME]" at bounding box center [299, 188] width 46 height 17
click at [269, 188] on img at bounding box center [270, 187] width 7 height 7
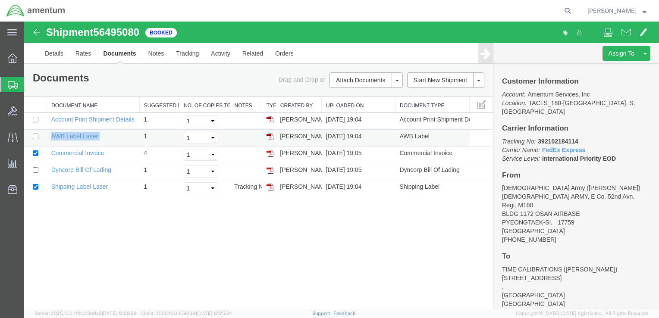
drag, startPoint x: 101, startPoint y: 135, endPoint x: 50, endPoint y: 136, distance: 50.9
click at [50, 136] on td "AWB Label Laser" at bounding box center [93, 138] width 93 height 17
click at [268, 136] on img at bounding box center [270, 136] width 7 height 7
click at [98, 173] on td "Dyncorp Bill Of Lading" at bounding box center [93, 172] width 93 height 17
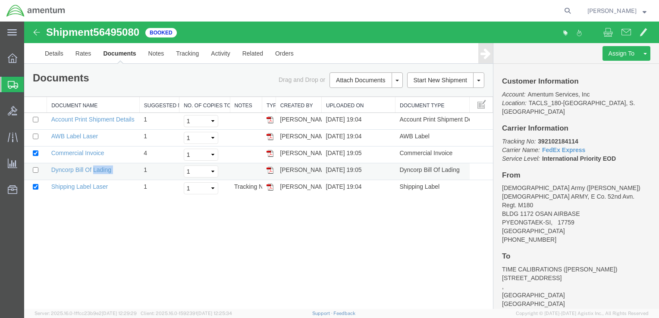
click at [98, 173] on td "Dyncorp Bill Of Lading" at bounding box center [93, 172] width 93 height 17
click at [272, 171] on img at bounding box center [270, 170] width 7 height 7
click at [12, 62] on icon at bounding box center [12, 58] width 9 height 9
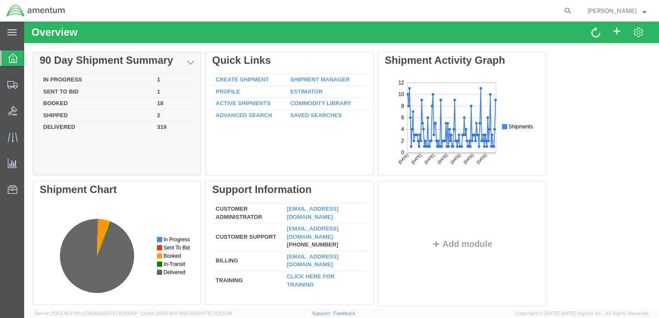
click at [77, 81] on td "In Progress" at bounding box center [97, 80] width 114 height 12
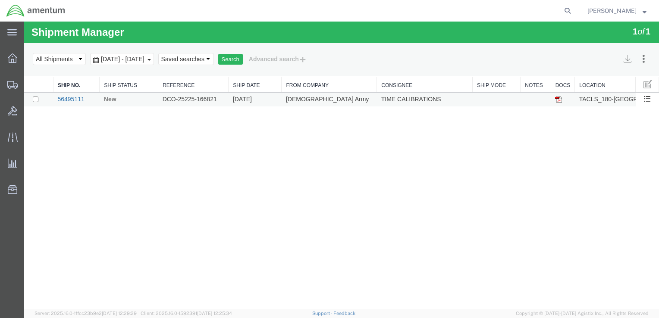
click at [70, 98] on link "56495111" at bounding box center [70, 99] width 27 height 7
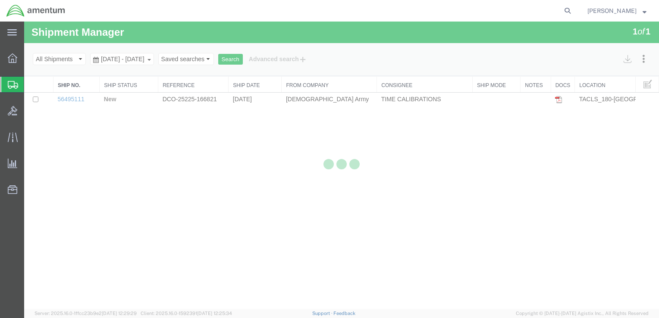
select select "42679"
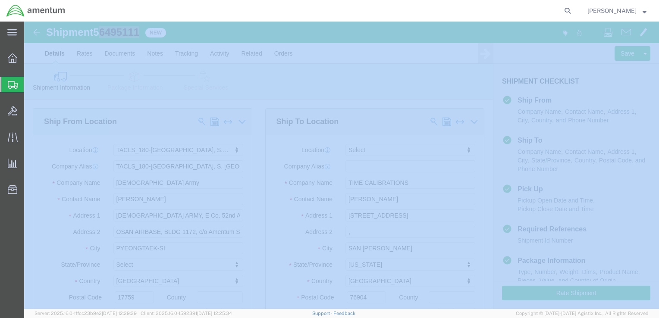
drag, startPoint x: 76, startPoint y: 12, endPoint x: 212, endPoint y: 9, distance: 136.0
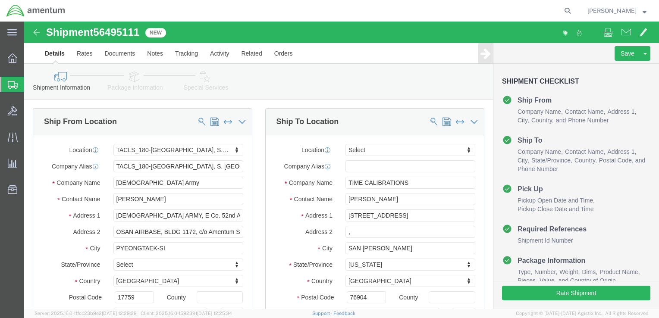
click div "Shipment 56495111 New"
drag, startPoint x: 119, startPoint y: 9, endPoint x: 74, endPoint y: 9, distance: 44.9
click div "Shipment 56495111 New"
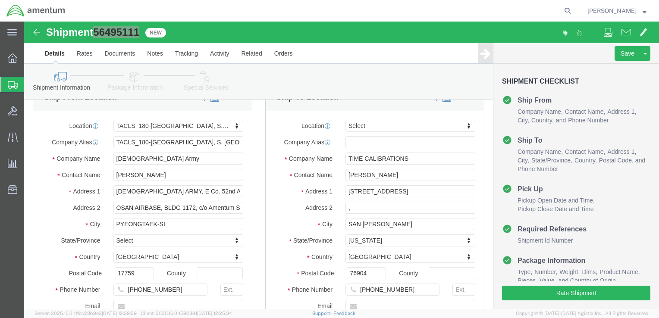
scroll to position [43, 0]
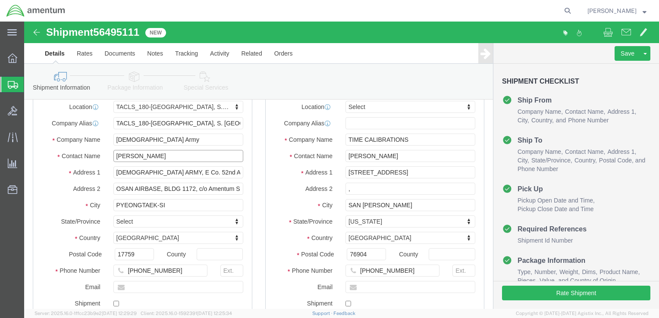
drag, startPoint x: 129, startPoint y: 134, endPoint x: 65, endPoint y: 135, distance: 64.3
click div "Contact Name [PERSON_NAME]"
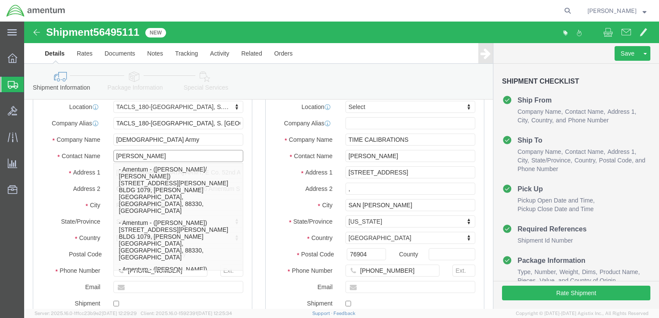
type input "[PERSON_NAME]"
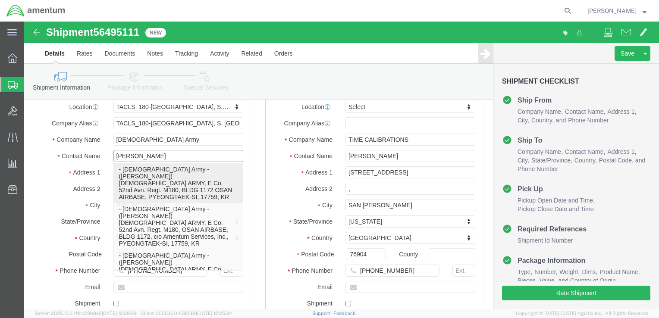
click p "- U.S. Army - (Terry Cooper) U.S ARMY, E Co. 52nd Avn. Regt. M180, BLDG 1172 OS…"
select select
type input "[PERSON_NAME]"
type input "BLDG 1172 OSAN AIRBASE"
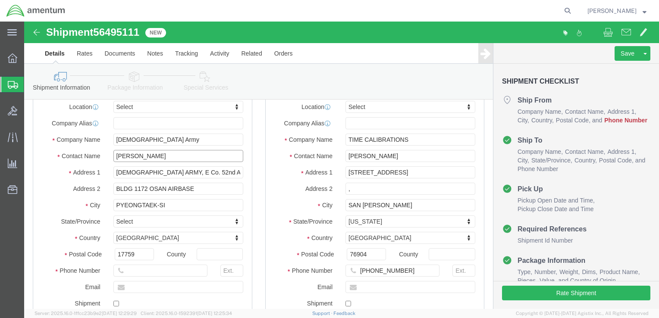
type input "[PERSON_NAME]"
click input "text"
drag, startPoint x: 107, startPoint y: 252, endPoint x: 100, endPoint y: 251, distance: 7.3
click input "[PHONE_NUMBER]"
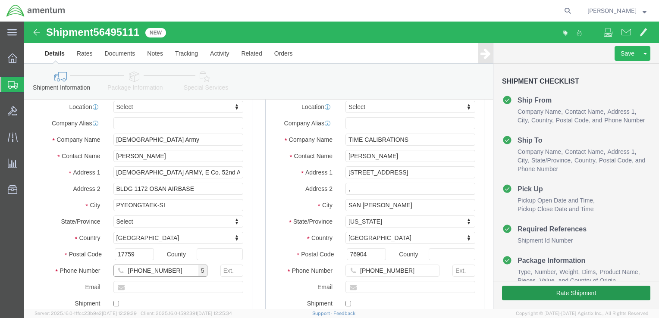
type input "[PHONE_NUMBER]"
click button "Rate Shipment"
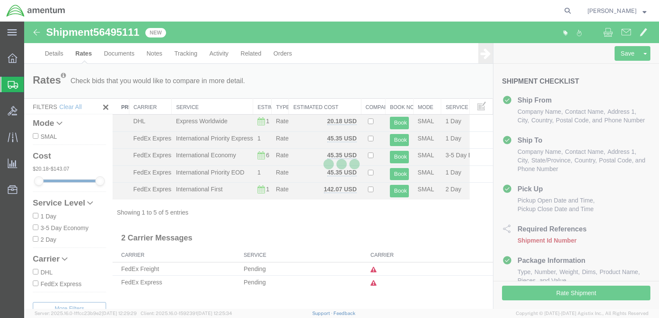
scroll to position [0, 0]
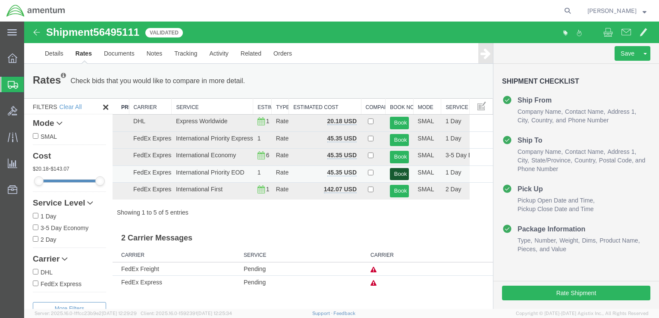
click at [401, 173] on button "Book" at bounding box center [399, 174] width 19 height 13
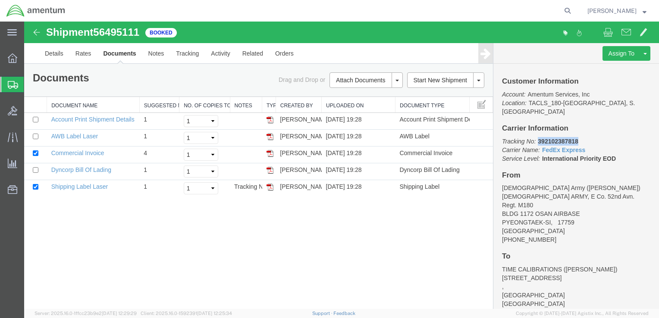
drag, startPoint x: 539, startPoint y: 135, endPoint x: 582, endPoint y: 135, distance: 42.3
click at [582, 137] on p "Tracking No: 392102387818 Carrier Name: FedEx Express FedEx Express Service Lev…" at bounding box center [576, 150] width 148 height 26
drag, startPoint x: 109, startPoint y: 187, endPoint x: 53, endPoint y: 186, distance: 55.7
click at [53, 186] on td "Shipping Label Laser" at bounding box center [93, 188] width 93 height 17
click at [267, 185] on img at bounding box center [270, 187] width 7 height 7
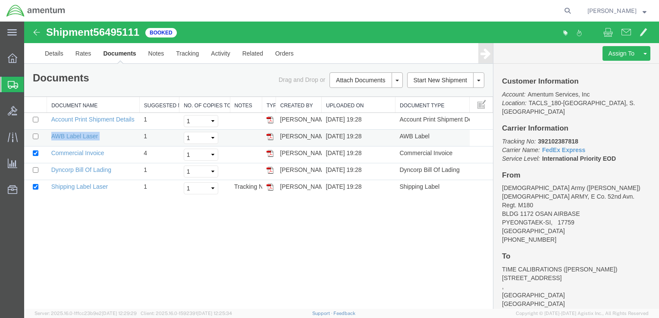
drag, startPoint x: 102, startPoint y: 139, endPoint x: 50, endPoint y: 138, distance: 52.2
click at [50, 138] on td "AWB Label Laser" at bounding box center [93, 138] width 93 height 17
click at [295, 137] on td "[PERSON_NAME]" at bounding box center [299, 138] width 46 height 17
click at [268, 137] on img at bounding box center [270, 136] width 7 height 7
click at [271, 136] on img at bounding box center [270, 136] width 7 height 7
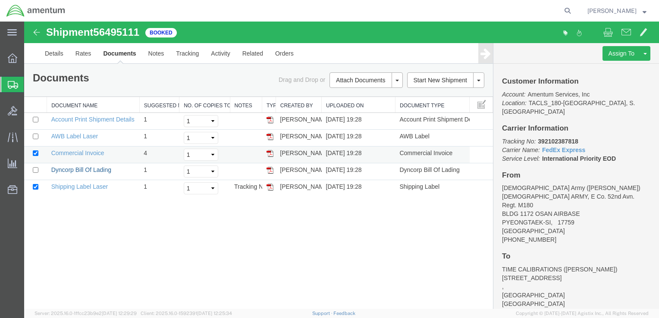
drag, startPoint x: 57, startPoint y: 168, endPoint x: 72, endPoint y: 161, distance: 16.6
click at [57, 168] on link "Dyncorp Bill Of Lading" at bounding box center [81, 170] width 60 height 7
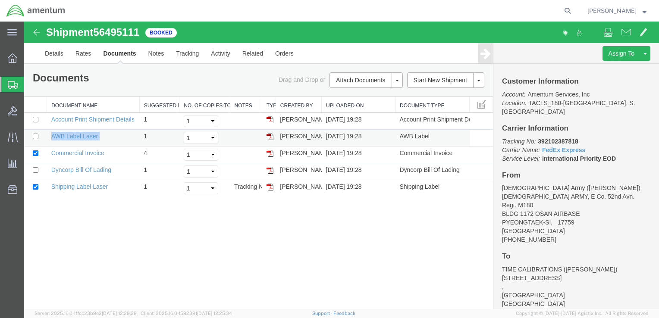
drag, startPoint x: 102, startPoint y: 135, endPoint x: 50, endPoint y: 135, distance: 51.8
click at [50, 135] on td "AWB Label Laser" at bounding box center [93, 138] width 93 height 17
drag, startPoint x: 50, startPoint y: 135, endPoint x: 74, endPoint y: 118, distance: 29.7
drag, startPoint x: 64, startPoint y: 222, endPoint x: 67, endPoint y: 202, distance: 20.1
click at [64, 222] on div "Shipment 56495111 5 of 5 Booked Details Rates Documents Notes Tracking Activity…" at bounding box center [341, 166] width 635 height 288
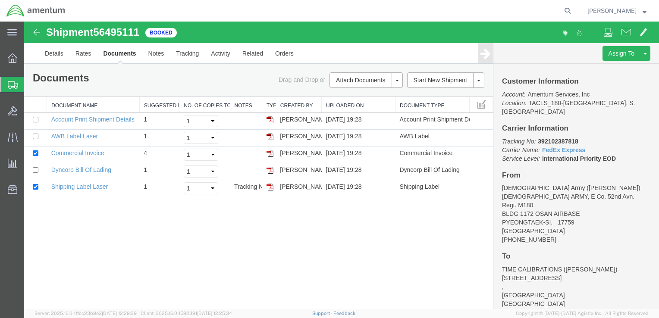
click at [58, 236] on div "Shipment 56495111 5 of 5 Booked Details Rates Documents Notes Tracking Activity…" at bounding box center [341, 166] width 635 height 288
drag, startPoint x: 48, startPoint y: 136, endPoint x: 97, endPoint y: 137, distance: 48.8
click at [97, 137] on td "AWB Label Laser" at bounding box center [93, 138] width 93 height 17
click at [269, 136] on img at bounding box center [270, 136] width 7 height 7
drag, startPoint x: 12, startPoint y: 134, endPoint x: 16, endPoint y: 131, distance: 4.6
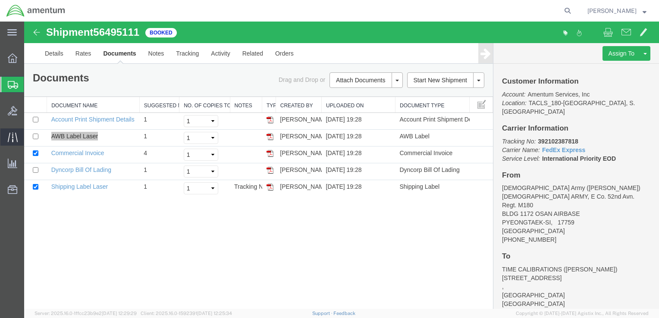
click at [12, 134] on icon at bounding box center [13, 137] width 10 height 10
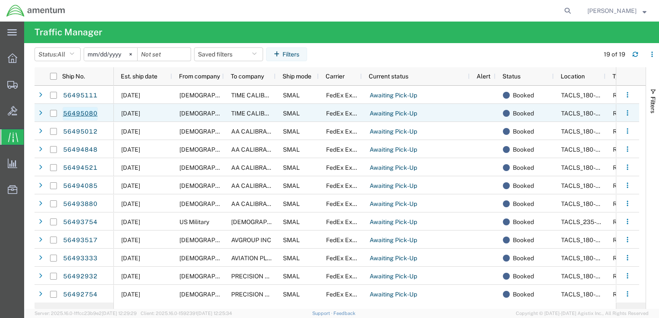
click at [85, 116] on link "56495080" at bounding box center [80, 114] width 35 height 14
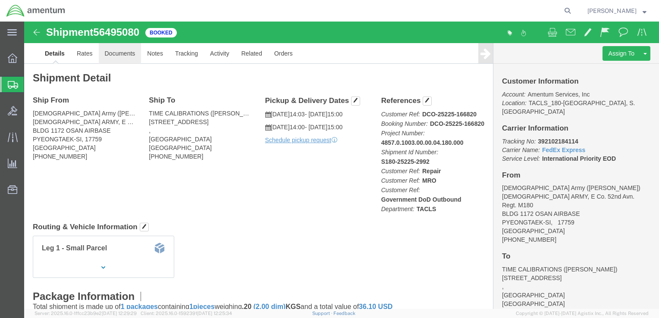
click link "Documents"
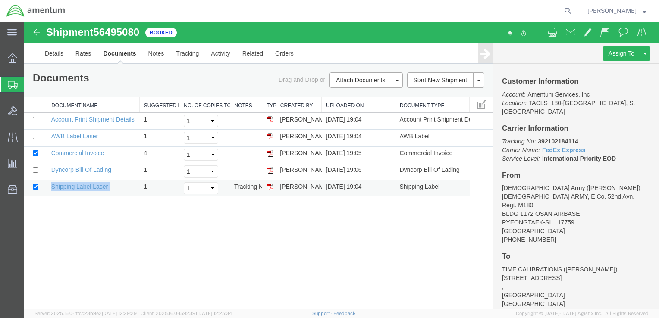
drag, startPoint x: 110, startPoint y: 189, endPoint x: 52, endPoint y: 190, distance: 57.8
click at [52, 190] on td "Shipping Label Laser" at bounding box center [93, 188] width 93 height 17
click at [271, 187] on img at bounding box center [270, 187] width 7 height 7
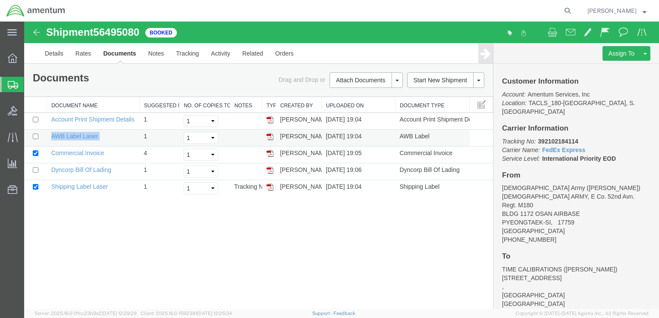
drag, startPoint x: 109, startPoint y: 137, endPoint x: 52, endPoint y: 139, distance: 57.0
click at [52, 139] on td "AWB Label Laser" at bounding box center [93, 138] width 93 height 17
click at [269, 135] on img at bounding box center [270, 136] width 7 height 7
click at [14, 135] on icon at bounding box center [13, 137] width 10 height 10
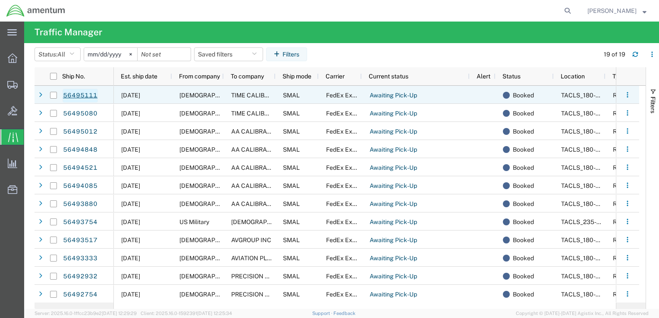
click at [88, 93] on link "56495111" at bounding box center [80, 96] width 35 height 14
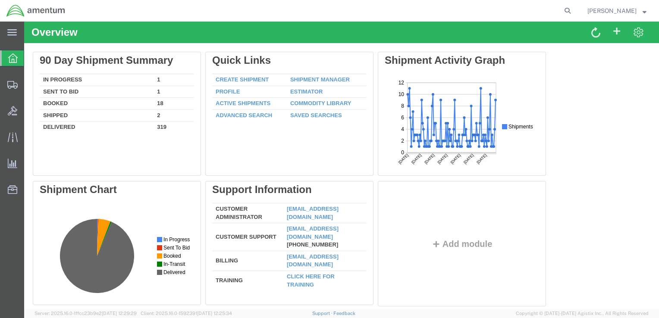
click at [68, 81] on td "In Progress" at bounding box center [97, 80] width 114 height 12
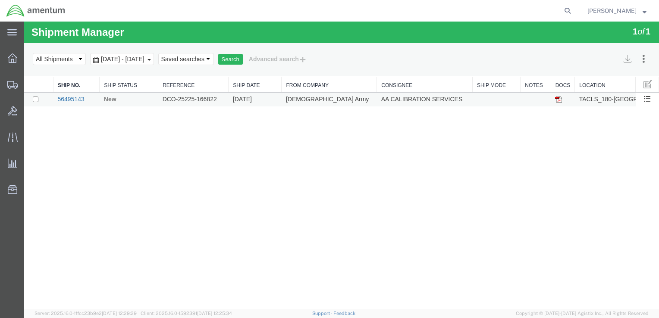
click at [76, 99] on link "56495143" at bounding box center [70, 99] width 27 height 7
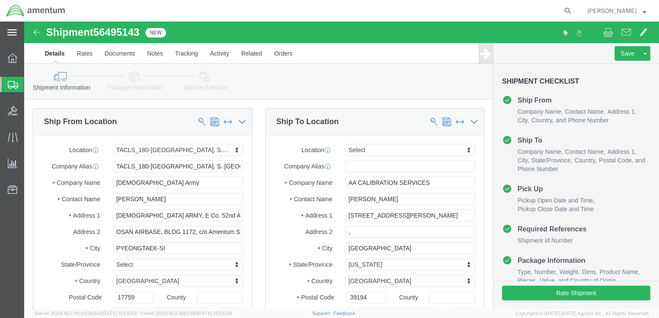
select select "42679"
select select
drag, startPoint x: 118, startPoint y: 11, endPoint x: 72, endPoint y: 12, distance: 45.7
click div "Shipment 56495143 New"
copy span "56495143"
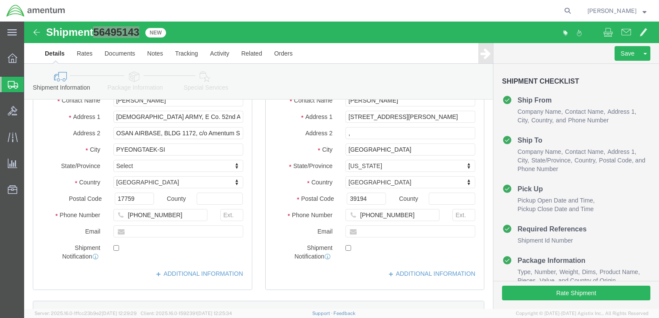
scroll to position [86, 0]
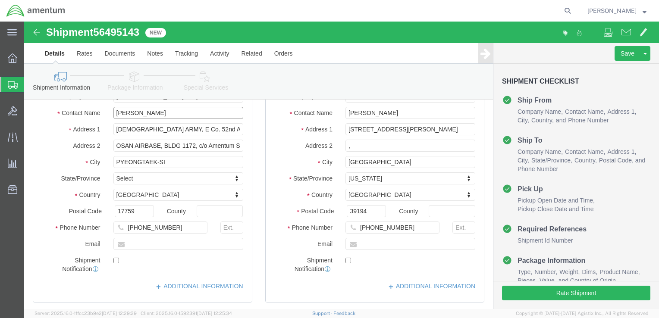
drag, startPoint x: 134, startPoint y: 92, endPoint x: 78, endPoint y: 95, distance: 55.7
click div "Contact Name [PERSON_NAME]"
type input "[PERSON_NAME]"
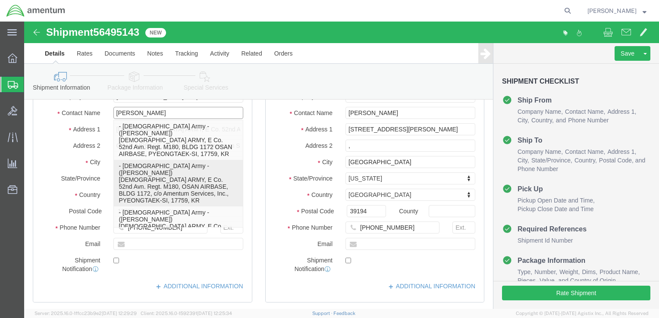
click p "- [DEMOGRAPHIC_DATA] Army - ([PERSON_NAME]) [DEMOGRAPHIC_DATA] ARMY, E Co. 52nd…"
select select
type input "[PERSON_NAME]"
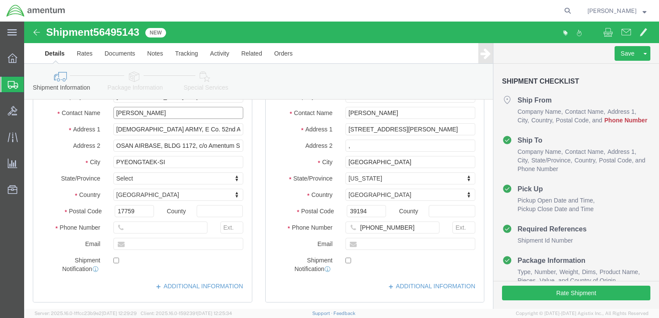
type input "[PERSON_NAME]"
click input "text"
drag, startPoint x: 106, startPoint y: 204, endPoint x: 100, endPoint y: 204, distance: 6.1
click input "[PHONE_NUMBER]"
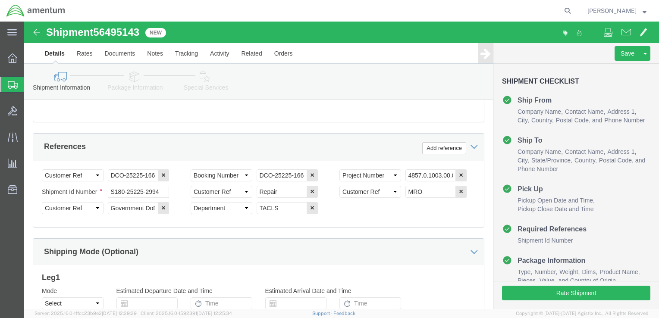
scroll to position [475, 0]
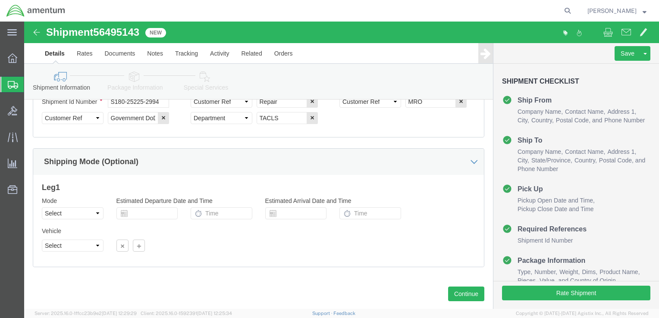
type input "[PHONE_NUMBER]"
click button "Continue"
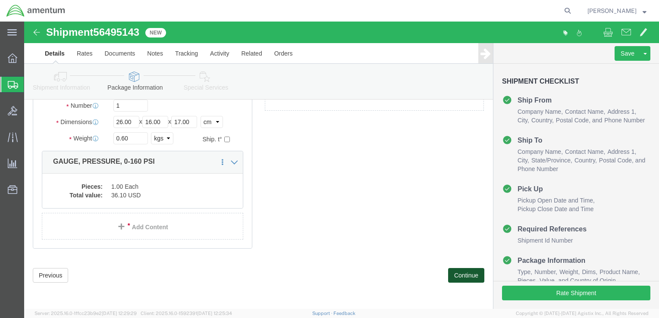
scroll to position [48, 0]
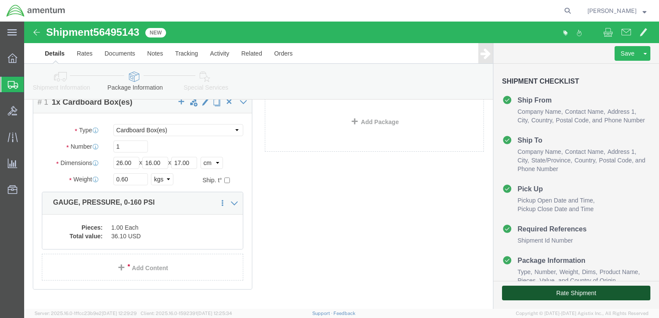
click button "Rate Shipment"
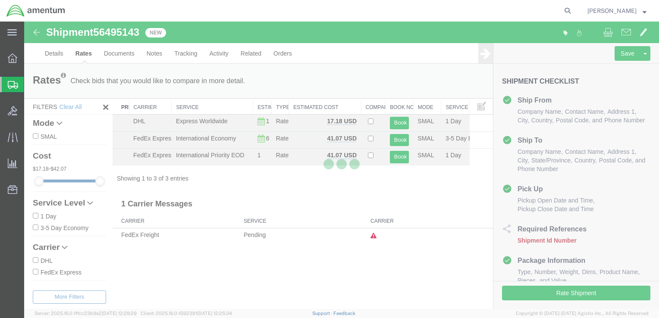
scroll to position [0, 0]
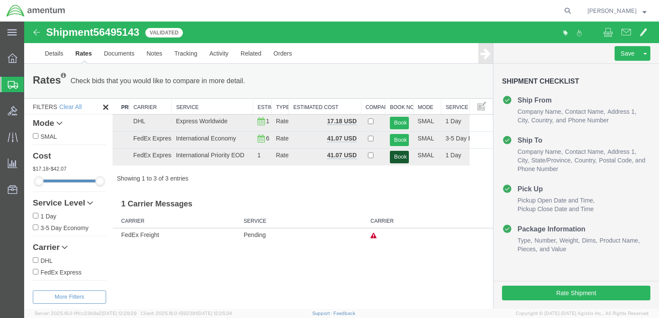
click at [400, 157] on button "Book" at bounding box center [399, 157] width 19 height 13
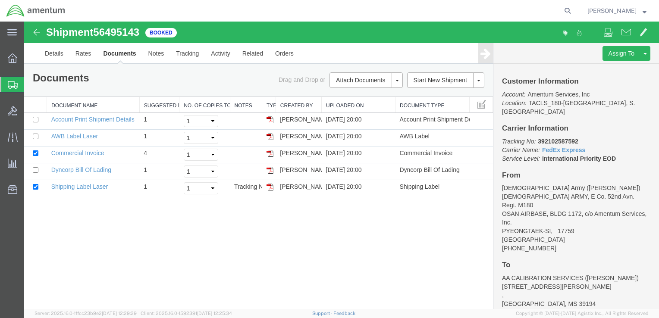
drag, startPoint x: 568, startPoint y: 132, endPoint x: 601, endPoint y: 113, distance: 37.9
click at [601, 113] on div "Customer Information Account: Amentum Services, Inc Location: TACLS_180-[GEOGRA…" at bounding box center [577, 187] width 166 height 246
drag, startPoint x: 539, startPoint y: 132, endPoint x: 578, endPoint y: 134, distance: 39.3
click at [578, 138] on b "392102587592" at bounding box center [558, 141] width 40 height 7
copy b "392102587592"
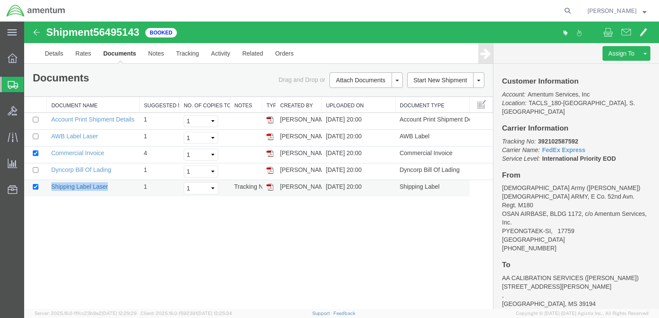
drag, startPoint x: 108, startPoint y: 188, endPoint x: 53, endPoint y: 189, distance: 55.2
click at [53, 189] on td "Shipping Label Laser" at bounding box center [93, 188] width 93 height 17
copy link "Shipping Label Laser"
click at [271, 187] on img at bounding box center [270, 187] width 7 height 7
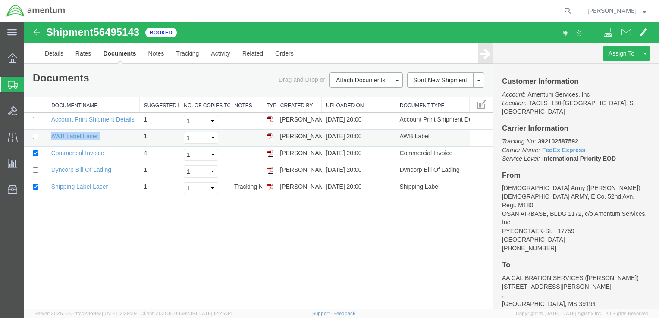
drag, startPoint x: 101, startPoint y: 137, endPoint x: 50, endPoint y: 137, distance: 50.9
click at [50, 137] on td "AWB Label Laser" at bounding box center [93, 138] width 93 height 17
copy td "AWB Label Laser"
drag, startPoint x: 270, startPoint y: 137, endPoint x: 24, endPoint y: 99, distance: 248.9
click at [270, 137] on img at bounding box center [270, 136] width 7 height 7
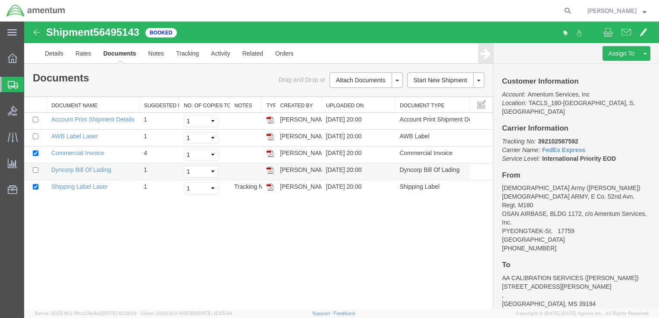
click at [85, 173] on td "Dyncorp Bill Of Lading" at bounding box center [93, 172] width 93 height 17
click at [88, 169] on link "Dyncorp Bill Of Lading" at bounding box center [81, 170] width 60 height 7
click at [11, 62] on icon at bounding box center [12, 58] width 9 height 9
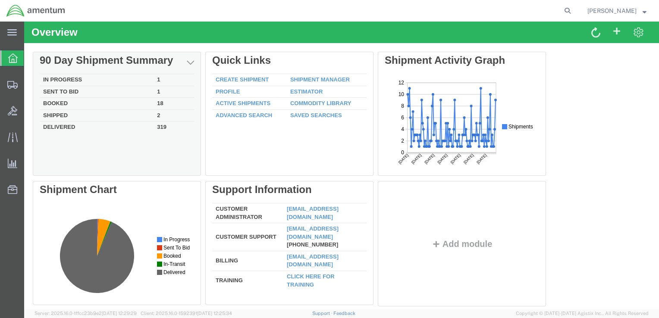
click at [72, 80] on td "In Progress" at bounding box center [97, 80] width 114 height 12
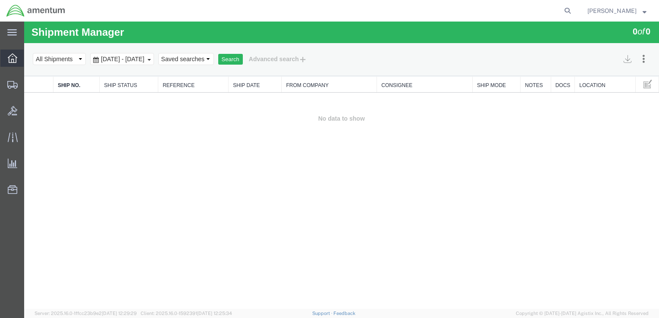
click at [13, 61] on icon at bounding box center [12, 58] width 9 height 9
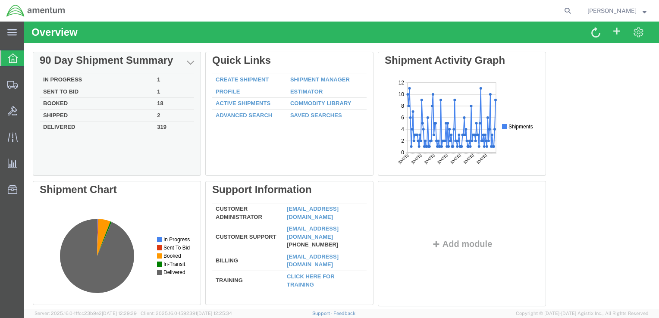
click at [58, 79] on td "In Progress" at bounding box center [97, 80] width 114 height 12
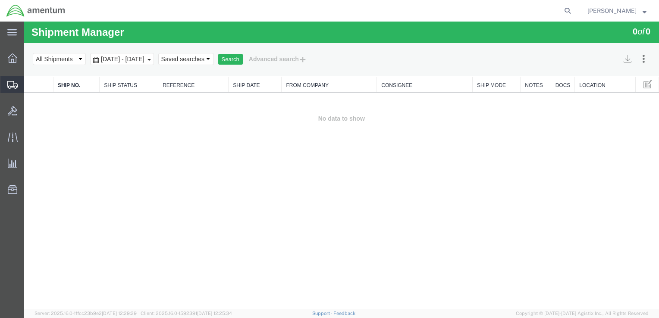
click at [9, 81] on icon at bounding box center [12, 85] width 10 height 8
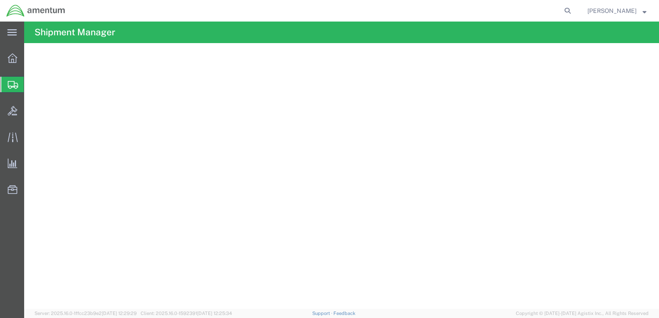
click at [31, 85] on span "Shipments" at bounding box center [27, 84] width 7 height 17
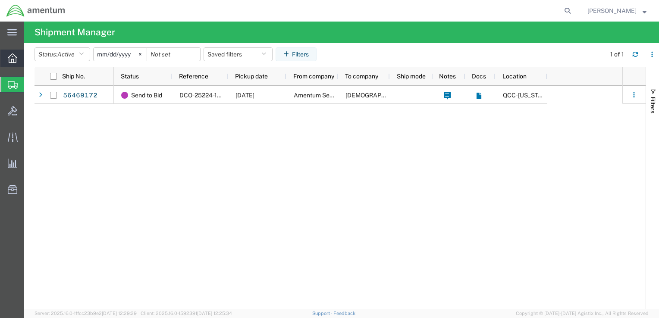
click at [12, 58] on icon at bounding box center [12, 58] width 9 height 9
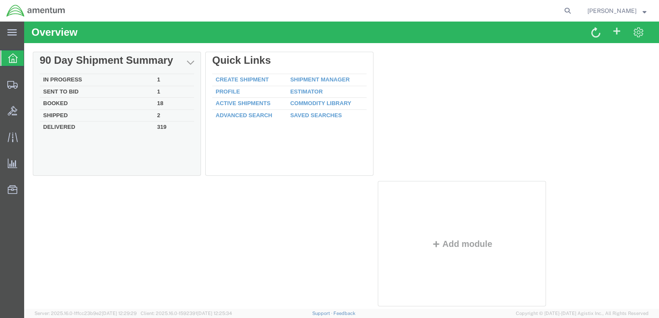
click at [76, 80] on td "In Progress" at bounding box center [97, 80] width 114 height 12
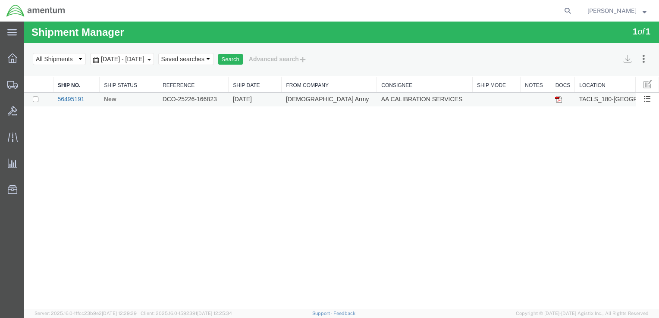
click at [61, 98] on link "56495191" at bounding box center [70, 99] width 27 height 7
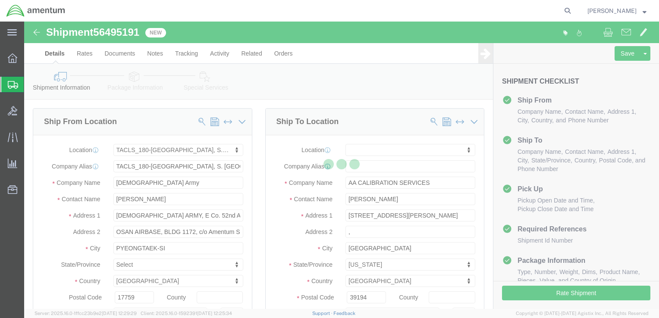
select select "42679"
select select
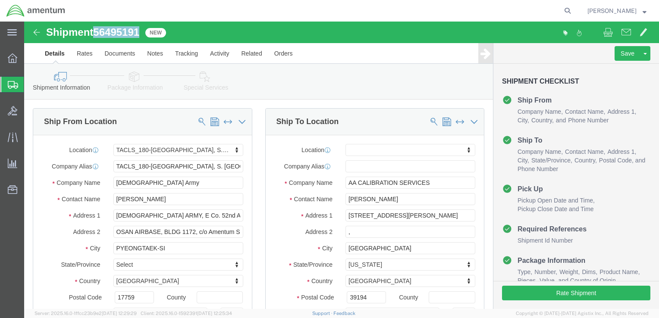
drag, startPoint x: 117, startPoint y: 9, endPoint x: 73, endPoint y: 10, distance: 44.5
click span "56495191"
copy span "56495191"
drag, startPoint x: 132, startPoint y: 179, endPoint x: 82, endPoint y: 176, distance: 51.0
click div "[PERSON_NAME]"
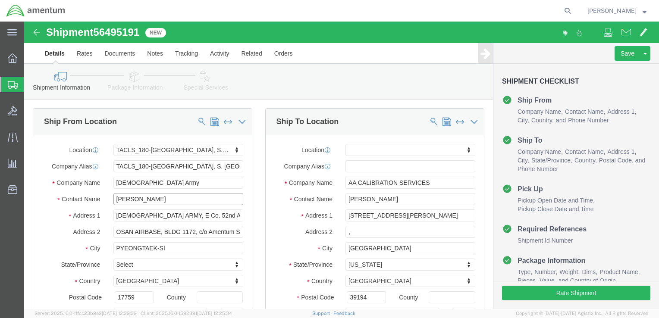
type input "[PERSON_NAME]"
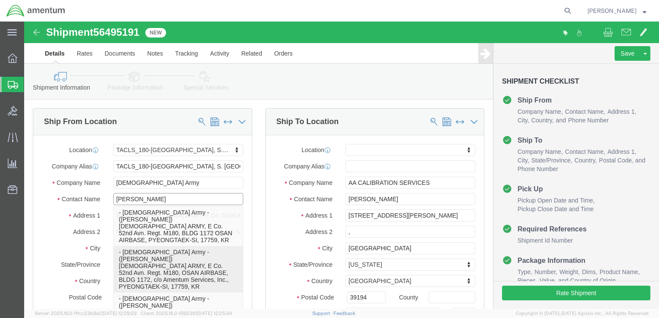
click p "- [DEMOGRAPHIC_DATA] Army - ([PERSON_NAME]) [DEMOGRAPHIC_DATA] ARMY, E Co. 52nd…"
select select
type input "[PERSON_NAME]"
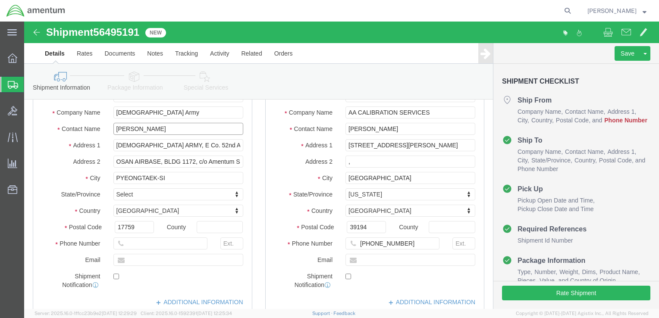
scroll to position [86, 0]
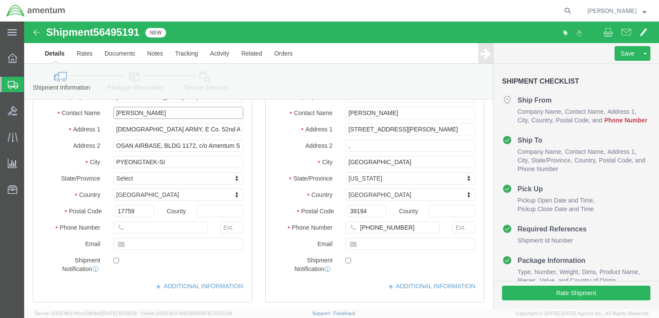
type input "[PERSON_NAME]"
click input "text"
drag, startPoint x: 105, startPoint y: 204, endPoint x: 100, endPoint y: 204, distance: 5.2
click input "[PHONE_NUMBER]"
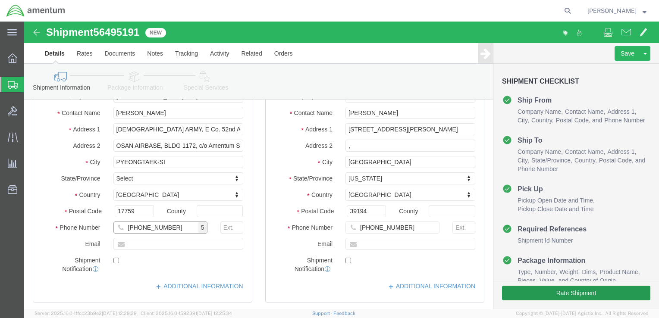
type input "[PHONE_NUMBER]"
click button "Rate Shipment"
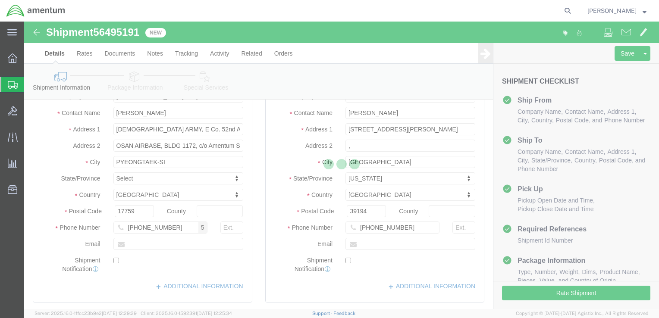
scroll to position [0, 0]
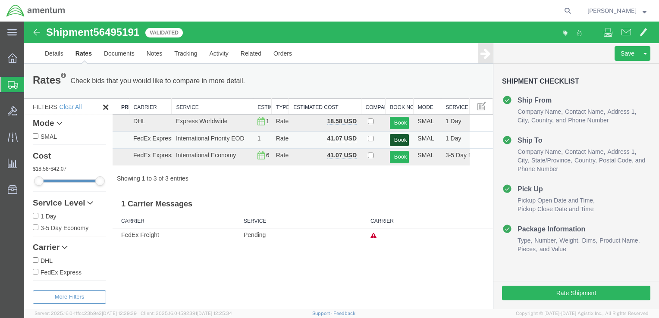
click at [406, 143] on button "Book" at bounding box center [399, 140] width 19 height 13
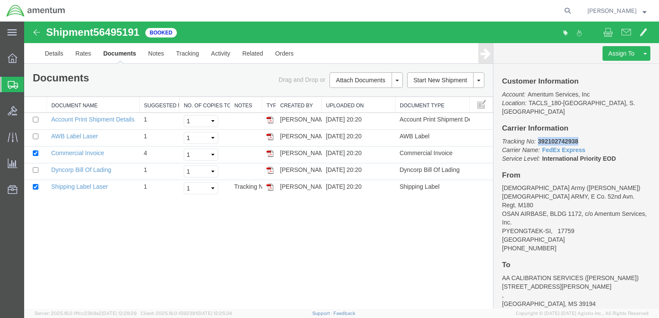
drag, startPoint x: 539, startPoint y: 133, endPoint x: 583, endPoint y: 129, distance: 44.6
click at [583, 137] on p "Tracking No: 392102742938 Carrier Name: FedEx Express FedEx Express Service Lev…" at bounding box center [576, 150] width 148 height 26
copy b "392102742938"
drag, startPoint x: 109, startPoint y: 186, endPoint x: 52, endPoint y: 186, distance: 57.0
click at [52, 186] on td "Shipping Label Laser" at bounding box center [93, 188] width 93 height 17
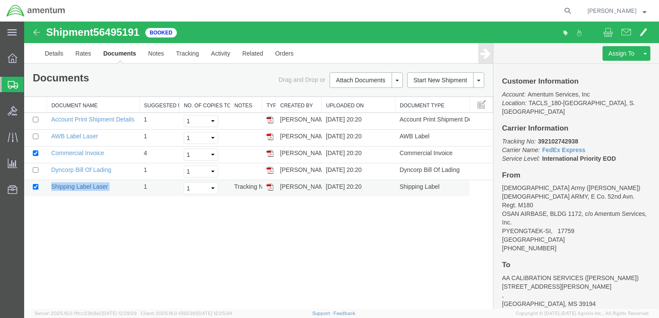
drag, startPoint x: 52, startPoint y: 186, endPoint x: 107, endPoint y: 187, distance: 54.8
click at [94, 203] on div "Shipment 56495191 5 of 5 Booked Details Rates Documents Notes Tracking Activity…" at bounding box center [341, 166] width 635 height 288
drag, startPoint x: 109, startPoint y: 187, endPoint x: 52, endPoint y: 185, distance: 57.0
click at [52, 185] on td "Shipping Label Laser" at bounding box center [93, 188] width 93 height 17
copy link "Shipping Label Laser"
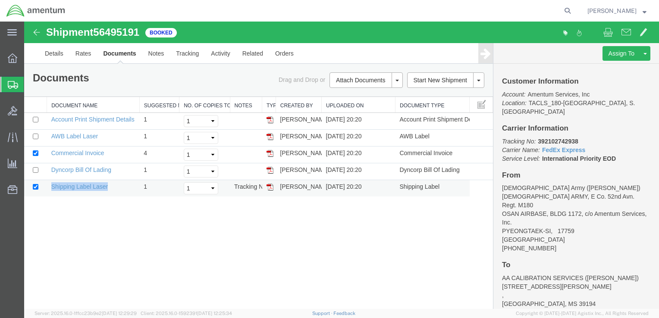
click at [269, 184] on img at bounding box center [270, 187] width 7 height 7
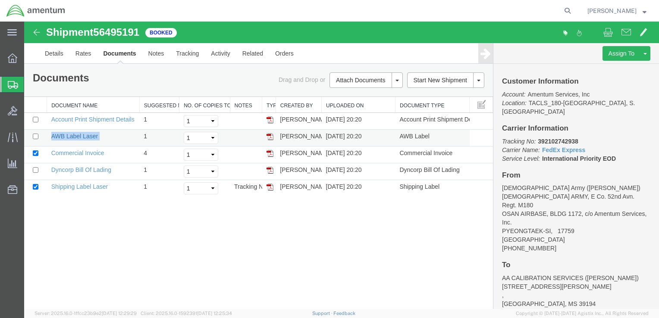
drag, startPoint x: 102, startPoint y: 133, endPoint x: 52, endPoint y: 137, distance: 49.8
click at [52, 137] on td "AWB Label Laser" at bounding box center [93, 138] width 93 height 17
copy td "AWB Label Laser"
drag, startPoint x: 270, startPoint y: 139, endPoint x: 520, endPoint y: 54, distance: 263.8
click at [270, 139] on img at bounding box center [270, 136] width 7 height 7
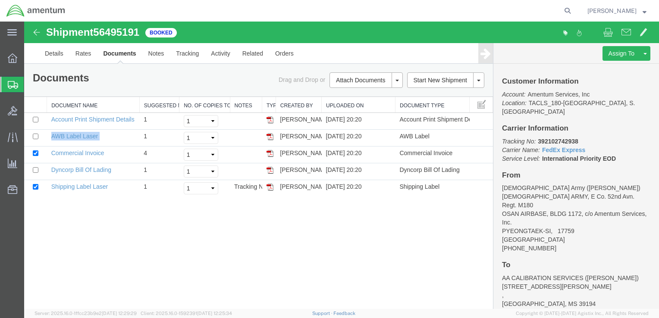
drag, startPoint x: 271, startPoint y: 167, endPoint x: 155, endPoint y: 110, distance: 128.9
click at [271, 168] on img at bounding box center [270, 170] width 7 height 7
click at [14, 59] on icon at bounding box center [12, 58] width 9 height 9
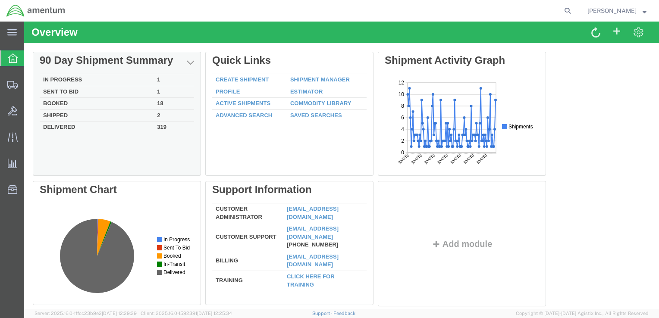
click at [67, 80] on td "In Progress" at bounding box center [97, 80] width 114 height 12
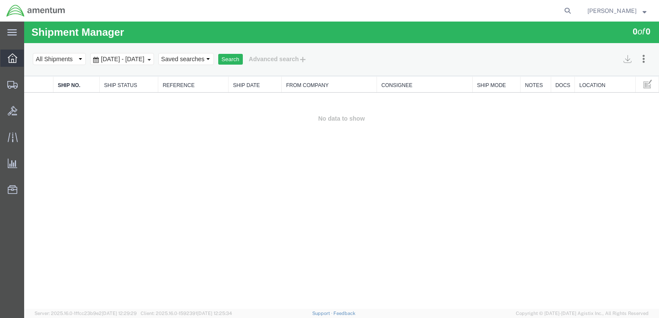
click at [12, 64] on div at bounding box center [12, 58] width 24 height 17
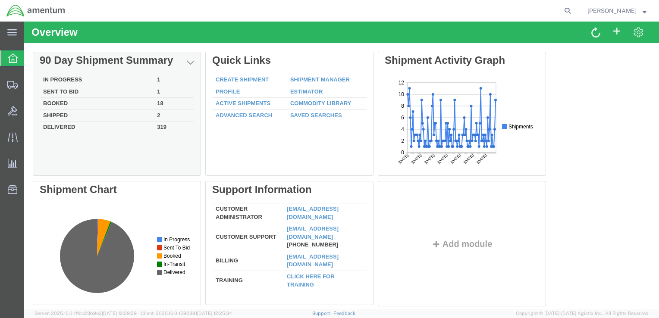
click at [80, 80] on td "In Progress" at bounding box center [97, 80] width 114 height 12
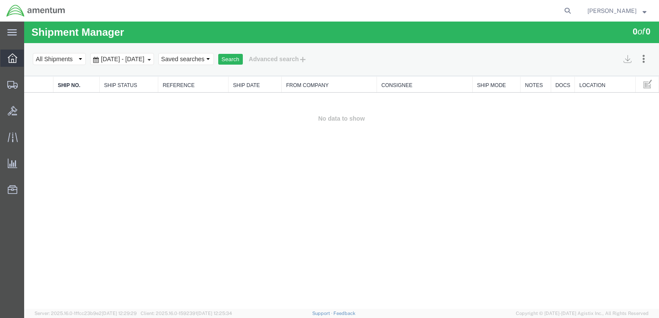
click at [18, 59] on div at bounding box center [12, 58] width 24 height 17
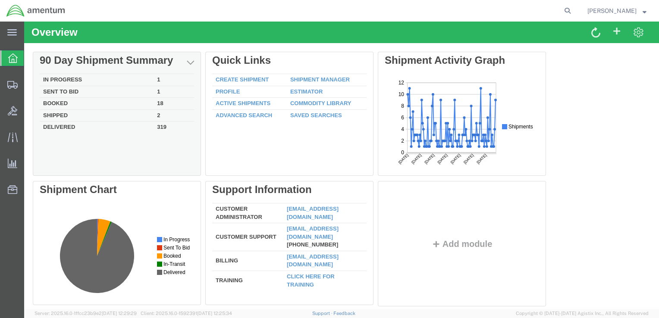
click at [60, 79] on td "In Progress" at bounding box center [97, 80] width 114 height 12
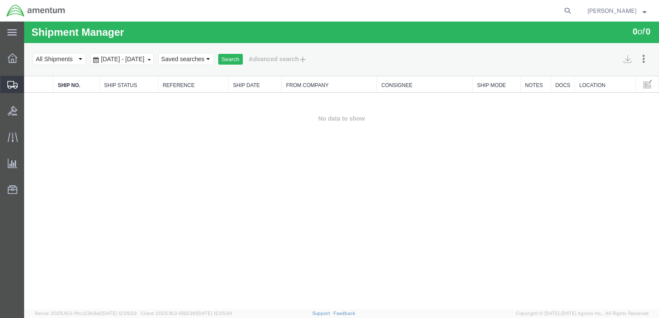
click at [30, 83] on span "Shipments" at bounding box center [27, 84] width 6 height 17
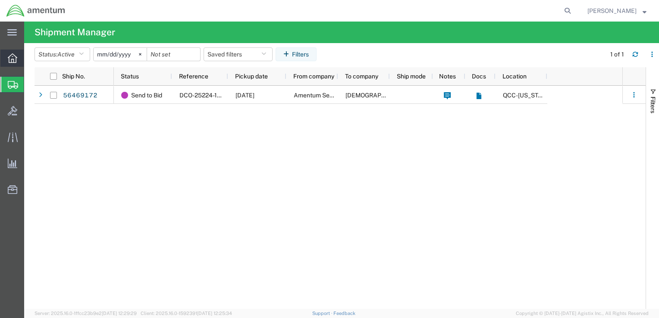
click at [14, 60] on icon at bounding box center [12, 58] width 9 height 9
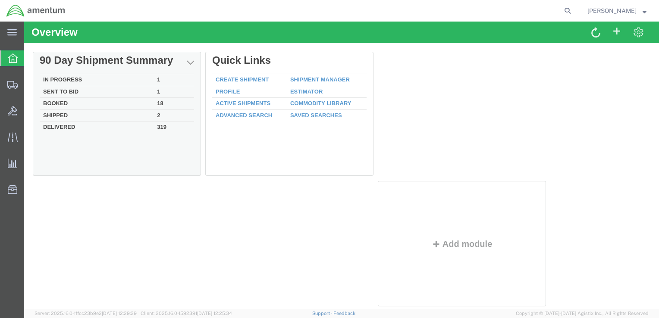
click at [67, 80] on td "In Progress" at bounding box center [97, 80] width 114 height 12
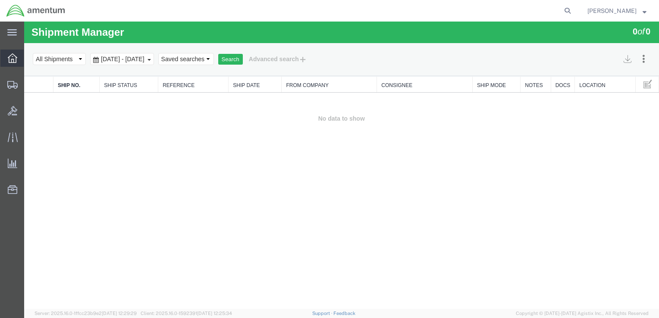
click at [13, 58] on icon at bounding box center [12, 58] width 9 height 9
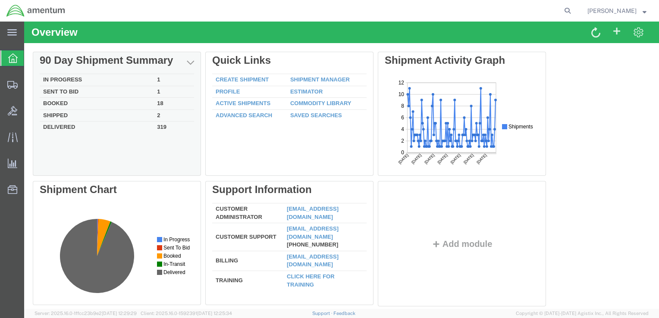
click at [62, 76] on td "In Progress" at bounding box center [97, 80] width 114 height 12
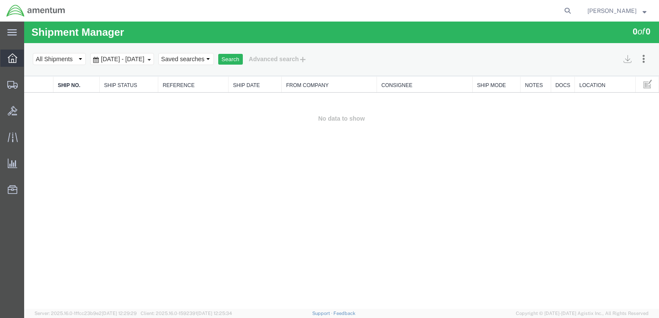
click at [10, 65] on div at bounding box center [12, 58] width 24 height 17
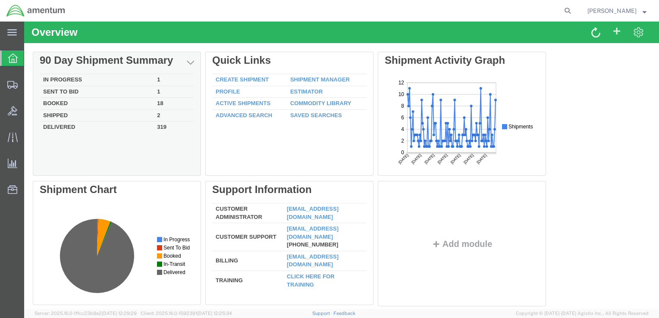
click at [54, 80] on td "In Progress" at bounding box center [97, 80] width 114 height 12
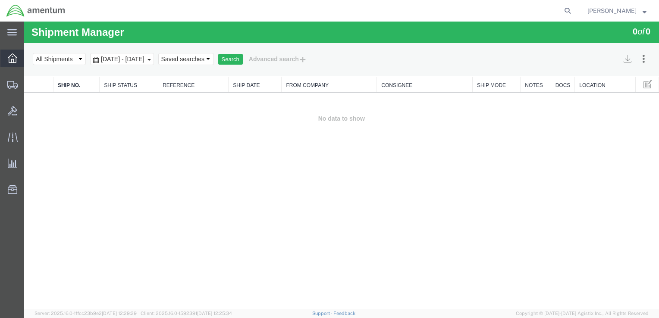
click at [14, 62] on icon at bounding box center [12, 58] width 9 height 9
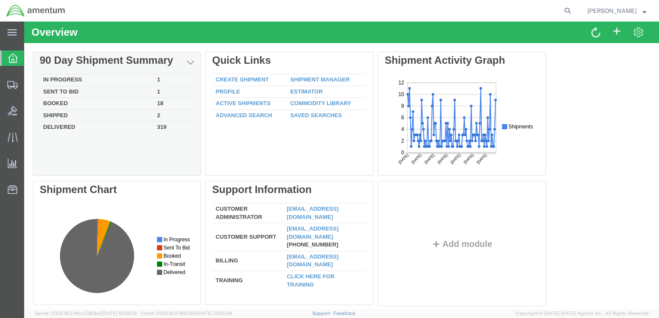
click at [59, 82] on td "In Progress" at bounding box center [97, 80] width 114 height 12
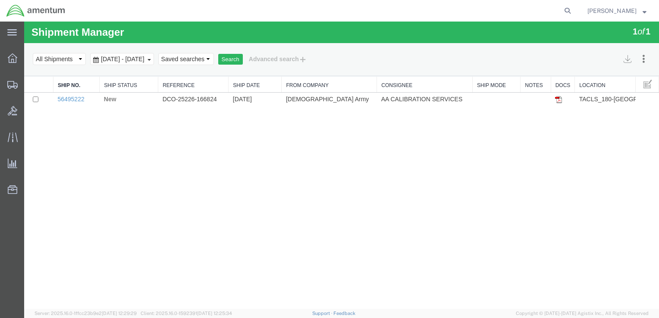
click at [147, 142] on div "Shipment Manager 1 of 1 Search Assign To Batch Processing Consolidate Shipments…" at bounding box center [341, 166] width 635 height 288
click at [82, 99] on link "56495222" at bounding box center [70, 99] width 27 height 7
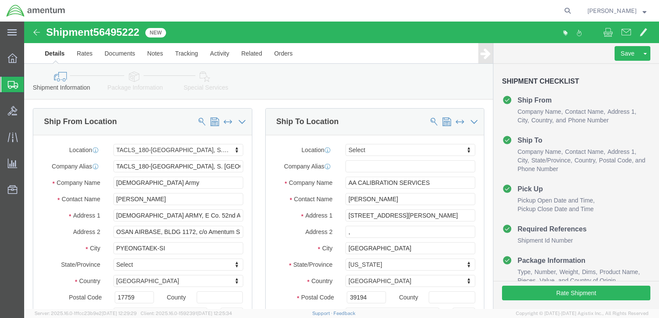
select select "42679"
select select
drag, startPoint x: 126, startPoint y: 179, endPoint x: 84, endPoint y: 179, distance: 41.9
click div "[PERSON_NAME]"
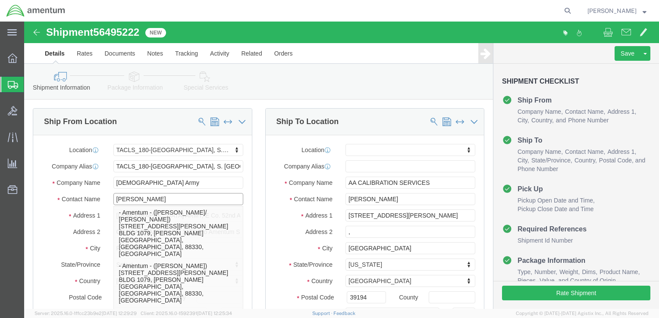
type input "[PERSON_NAME]"
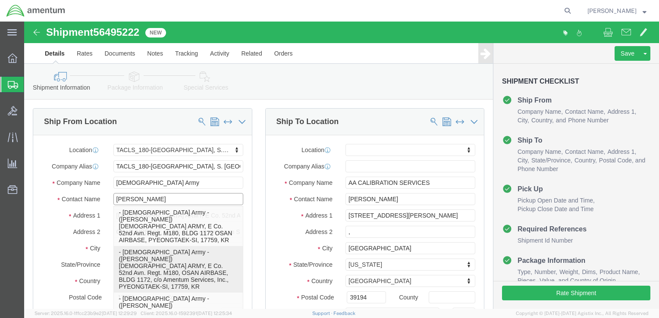
click p "- [DEMOGRAPHIC_DATA] Army - ([PERSON_NAME]) [DEMOGRAPHIC_DATA] ARMY, E Co. 52nd…"
select select
type input "[PERSON_NAME]"
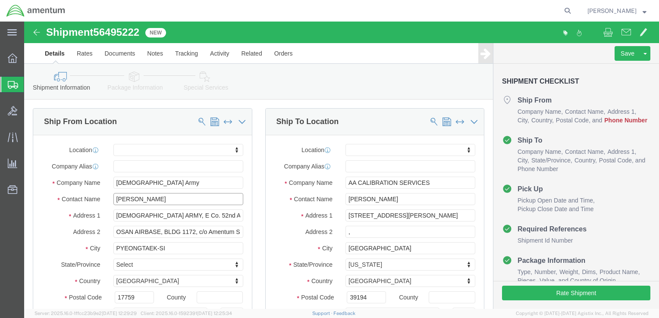
scroll to position [86, 0]
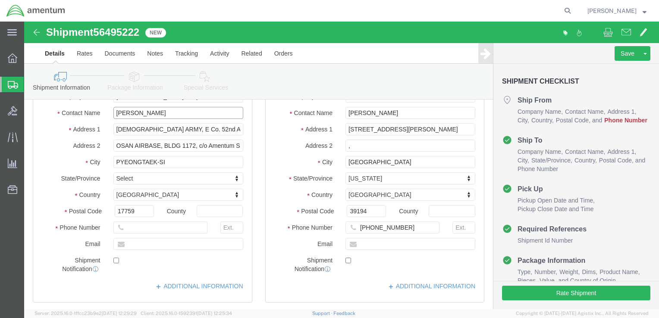
type input "[PERSON_NAME]"
click input "text"
drag, startPoint x: 106, startPoint y: 208, endPoint x: 95, endPoint y: 207, distance: 10.9
click div "[PHONE_NUMBER] 7"
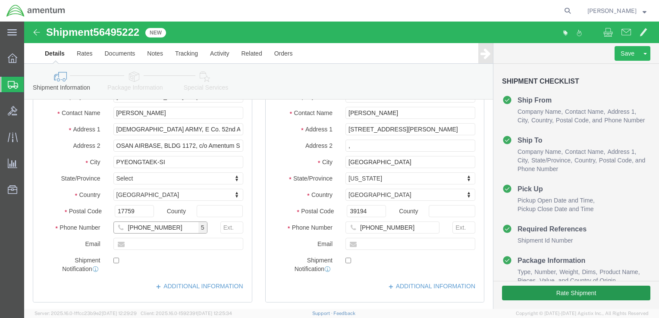
type input "[PHONE_NUMBER]"
click button "Rate Shipment"
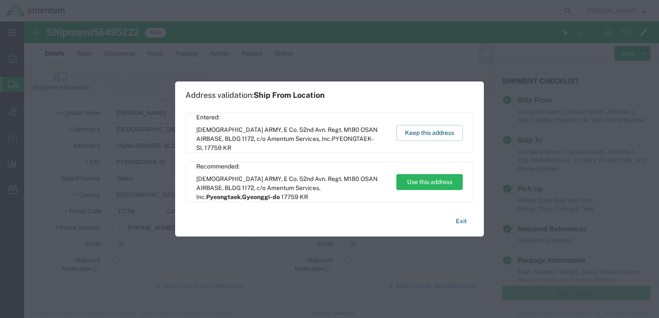
click at [305, 187] on span "[DEMOGRAPHIC_DATA] ARMY, E Co. 52nd Avn. Regt. M180 OSAN AIRBASE, BLDG 1172, c/…" at bounding box center [292, 188] width 192 height 27
click at [424, 184] on button "Use this address" at bounding box center [430, 182] width 66 height 16
type input "Pyeongtaek"
select select "13"
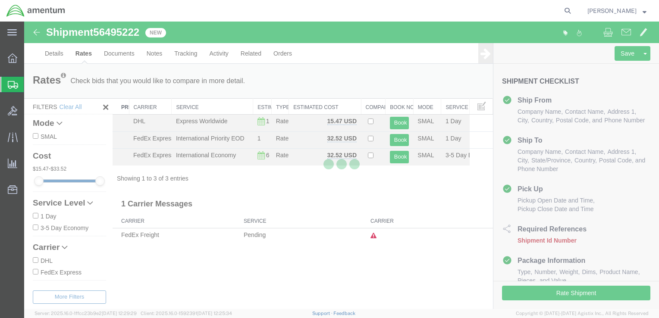
scroll to position [0, 0]
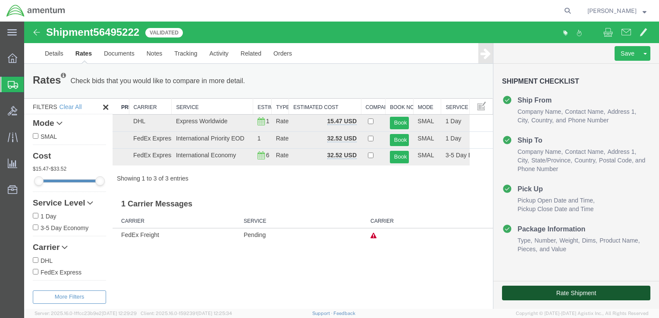
click at [580, 296] on button "Rate Shipment" at bounding box center [576, 293] width 148 height 15
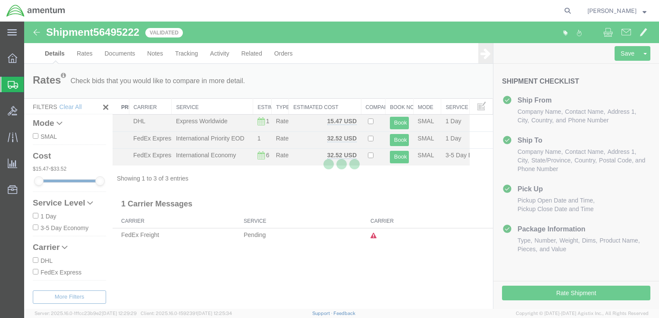
select select "42679"
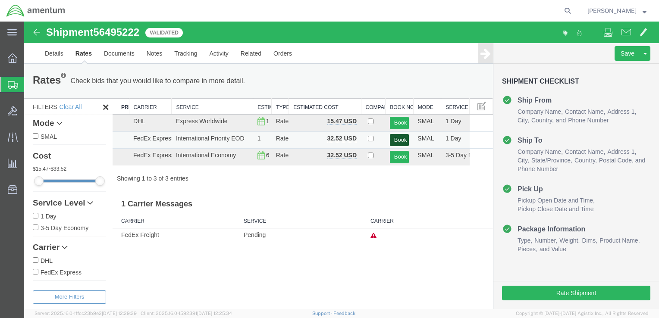
click at [399, 139] on button "Book" at bounding box center [399, 140] width 19 height 13
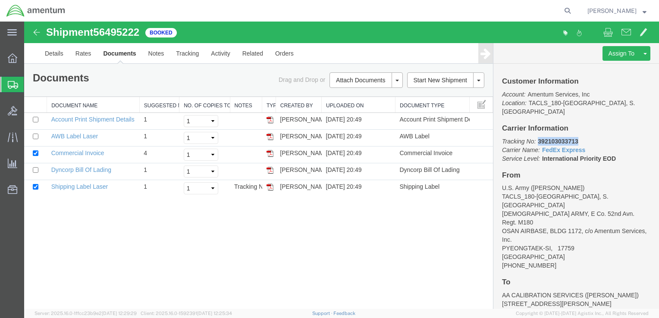
drag, startPoint x: 538, startPoint y: 133, endPoint x: 578, endPoint y: 132, distance: 40.6
click at [578, 138] on b "392103033713" at bounding box center [558, 141] width 40 height 7
copy b "392103033713"
drag, startPoint x: 97, startPoint y: 32, endPoint x: 140, endPoint y: 33, distance: 43.6
click at [139, 33] on span "56495222" at bounding box center [116, 32] width 46 height 12
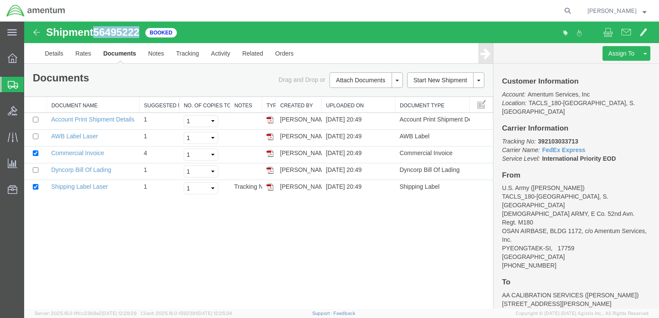
copy span "56495222"
click at [50, 54] on link "Details" at bounding box center [54, 53] width 31 height 21
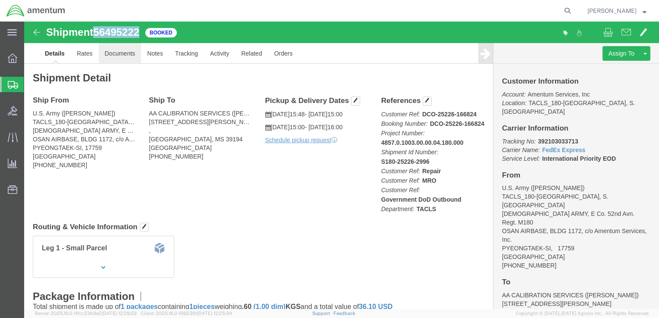
click link "Documents"
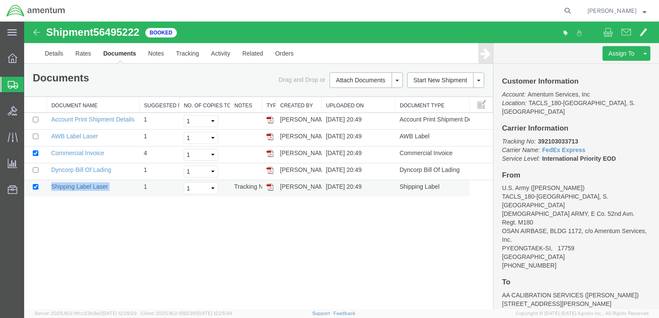
drag, startPoint x: 110, startPoint y: 187, endPoint x: 51, endPoint y: 189, distance: 58.7
click at [51, 189] on td "Shipping Label Laser" at bounding box center [93, 188] width 93 height 17
click at [272, 187] on img at bounding box center [270, 187] width 7 height 7
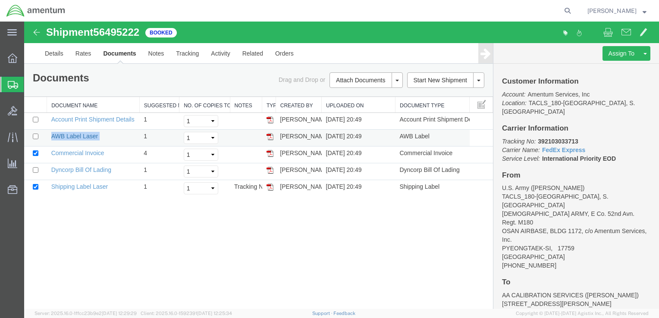
drag, startPoint x: 102, startPoint y: 136, endPoint x: 53, endPoint y: 134, distance: 49.2
click at [53, 134] on td "AWB Label Laser" at bounding box center [93, 138] width 93 height 17
click at [269, 136] on img at bounding box center [270, 136] width 7 height 7
drag, startPoint x: 97, startPoint y: 170, endPoint x: 181, endPoint y: 74, distance: 128.1
click at [97, 170] on link "Dyncorp Bill Of Lading" at bounding box center [81, 170] width 60 height 7
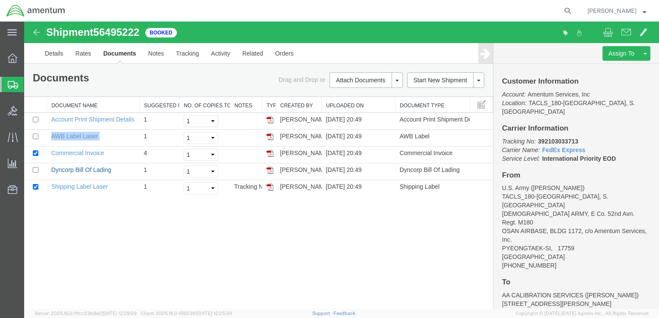
click at [97, 170] on link "Dyncorp Bill Of Lading" at bounding box center [81, 170] width 60 height 7
click at [14, 86] on icon at bounding box center [13, 85] width 10 height 8
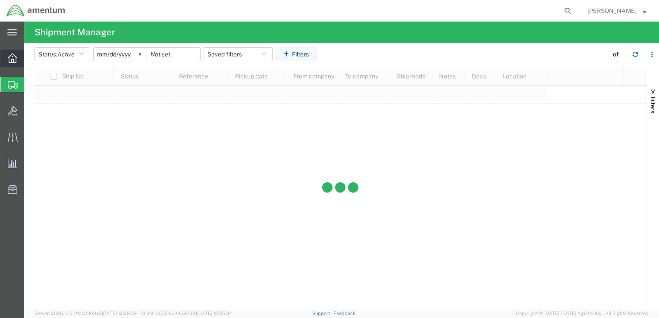
click at [15, 58] on icon at bounding box center [12, 58] width 9 height 9
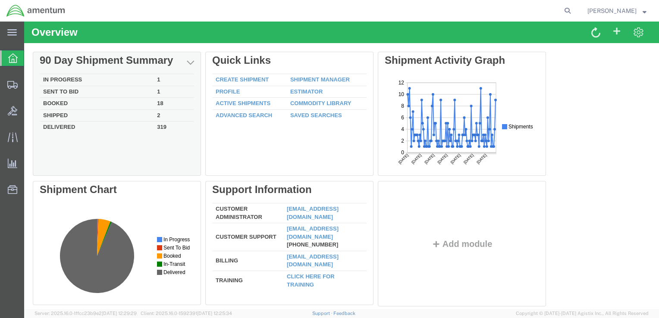
click at [59, 80] on td "In Progress" at bounding box center [97, 80] width 114 height 12
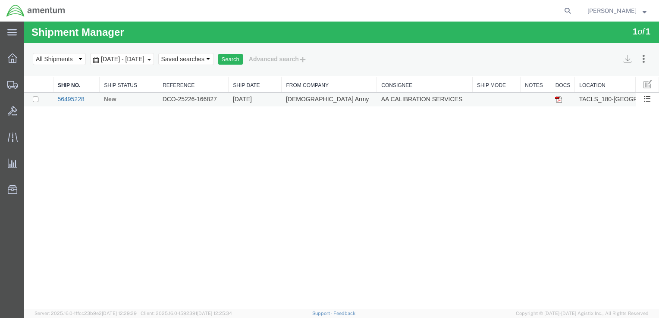
click at [72, 99] on link "56495228" at bounding box center [70, 99] width 27 height 7
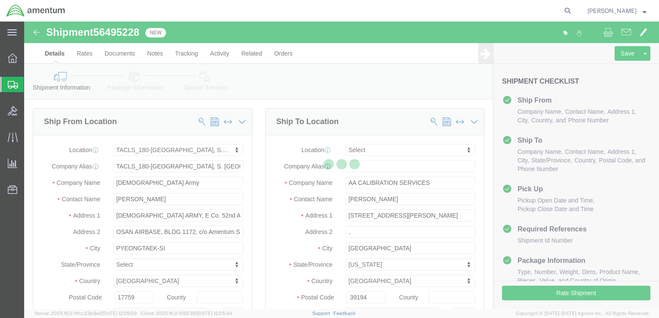
select select "42679"
select select
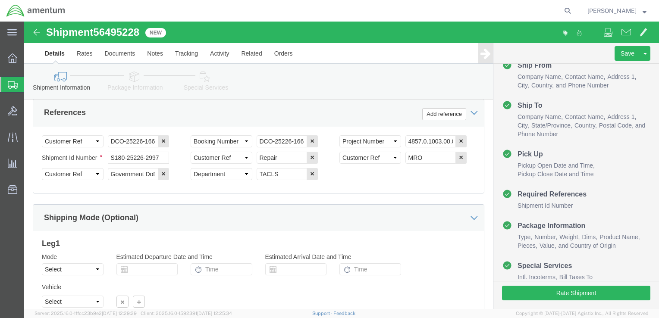
scroll to position [493, 0]
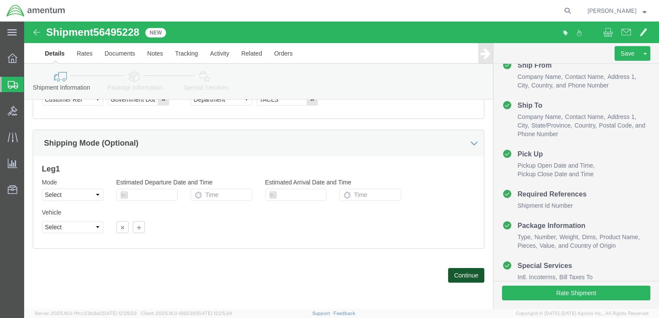
click button "Continue"
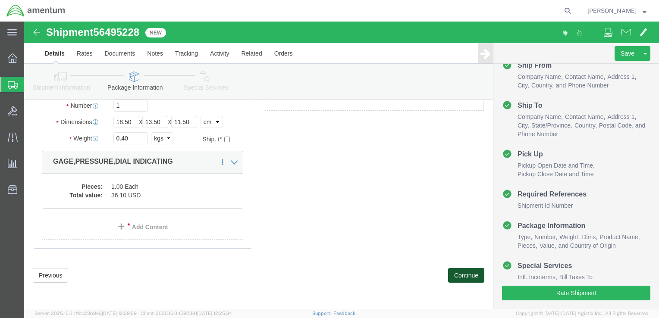
scroll to position [48, 0]
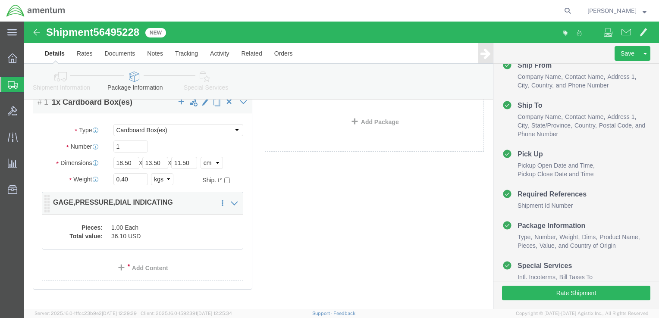
click button "Continue"
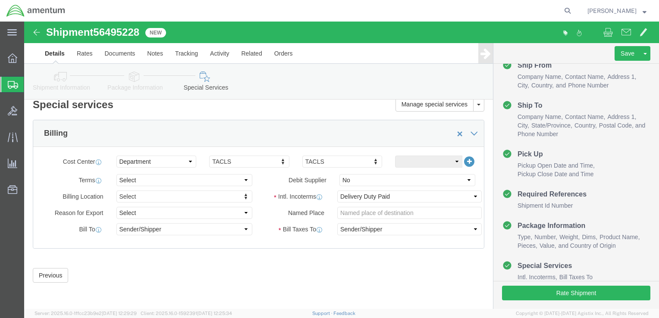
scroll to position [9, 0]
click div "Shipment 56495228 New Details Rates Documents Notes Tracking Activity Related O…"
drag, startPoint x: 245, startPoint y: 286, endPoint x: 265, endPoint y: 319, distance: 38.7
click html "Shipment 56495228 New Details Rates Documents Notes Tracking Activity Related O…"
click div "Previous Continue"
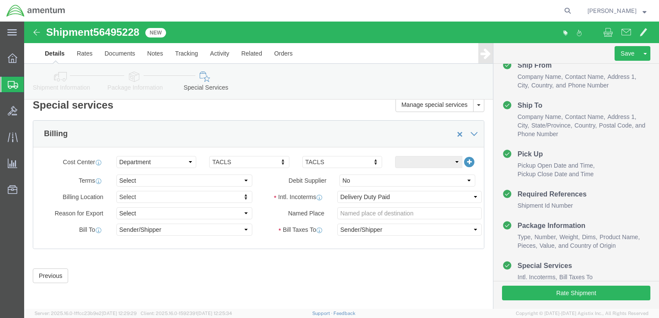
scroll to position [0, 0]
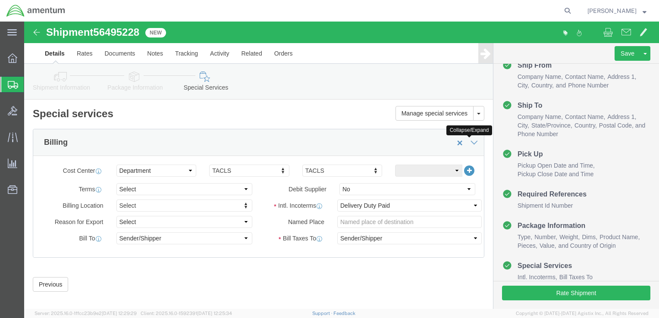
click icon
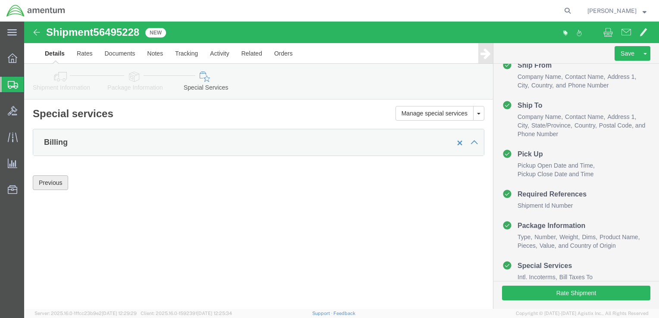
click button "Previous"
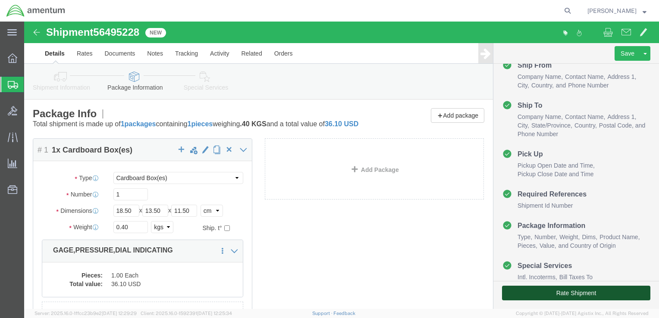
click button "Rate Shipment"
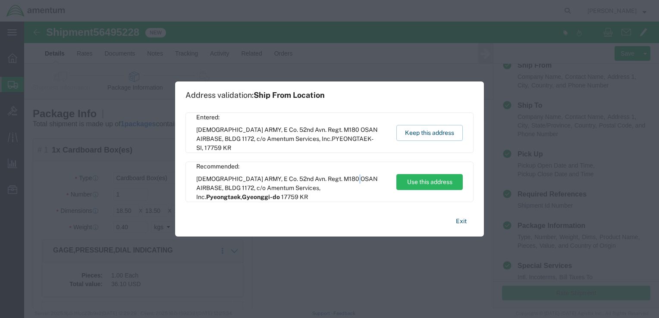
click at [354, 183] on span "[DEMOGRAPHIC_DATA] ARMY, E Co. 52nd Avn. Regt. M180 OSAN AIRBASE, BLDG 1172, c/…" at bounding box center [292, 188] width 192 height 27
drag, startPoint x: 354, startPoint y: 183, endPoint x: 425, endPoint y: 186, distance: 71.2
click at [425, 186] on button "Use this address" at bounding box center [430, 182] width 66 height 16
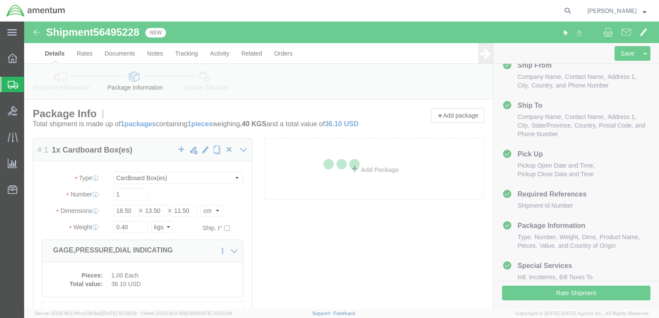
scroll to position [4, 0]
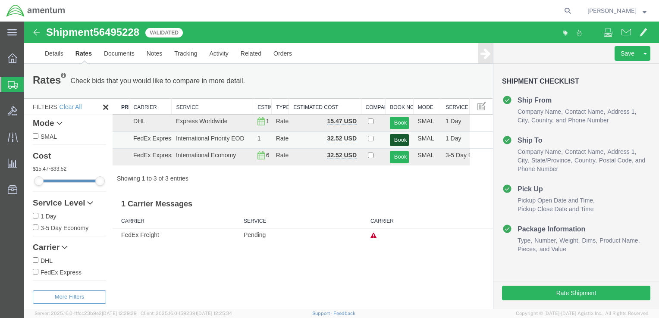
click at [402, 137] on button "Book" at bounding box center [399, 140] width 19 height 13
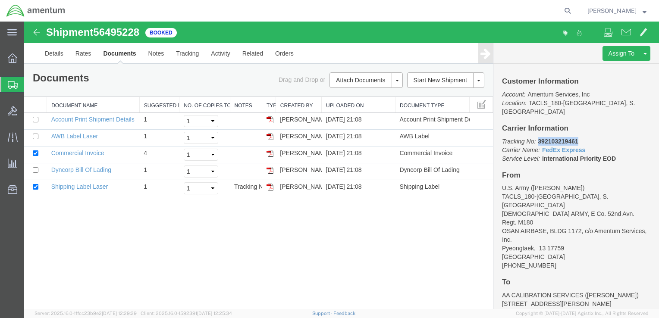
drag, startPoint x: 539, startPoint y: 134, endPoint x: 576, endPoint y: 132, distance: 37.6
click at [576, 138] on b "392103219461" at bounding box center [558, 141] width 40 height 7
drag, startPoint x: 142, startPoint y: 28, endPoint x: 98, endPoint y: 29, distance: 43.2
click at [98, 29] on span "56495228" at bounding box center [116, 32] width 46 height 12
click at [110, 186] on td "Shipping Label Laser" at bounding box center [93, 188] width 93 height 17
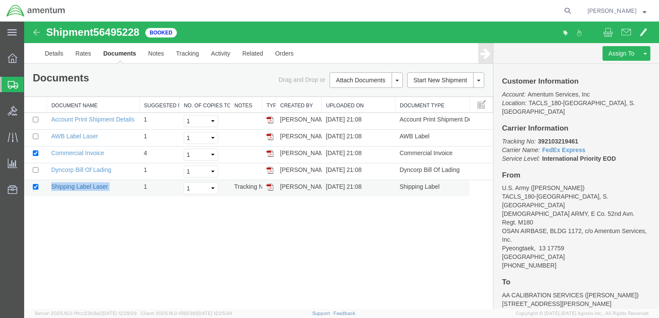
drag, startPoint x: 110, startPoint y: 186, endPoint x: 53, endPoint y: 186, distance: 57.8
click at [53, 186] on td "Shipping Label Laser" at bounding box center [93, 188] width 93 height 17
click at [271, 188] on img at bounding box center [270, 187] width 7 height 7
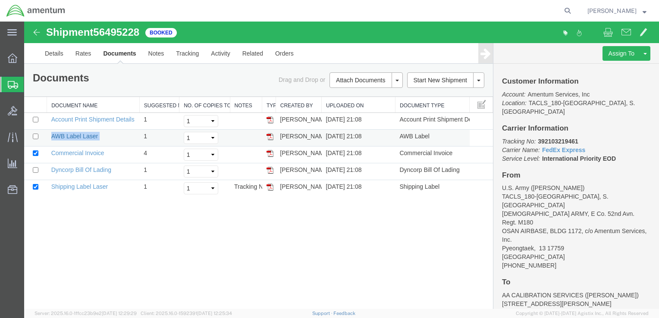
drag, startPoint x: 99, startPoint y: 137, endPoint x: 52, endPoint y: 137, distance: 47.5
click at [52, 137] on td "AWB Label Laser" at bounding box center [93, 138] width 93 height 17
click at [271, 139] on img at bounding box center [270, 136] width 7 height 7
click at [95, 172] on link "Dyncorp Bill Of Lading" at bounding box center [81, 170] width 60 height 7
click at [242, 230] on div "Shipment 56495228 5 of 5 Booked Details Rates Documents Notes Tracking Activity…" at bounding box center [341, 166] width 635 height 288
